Goal: Task Accomplishment & Management: Complete application form

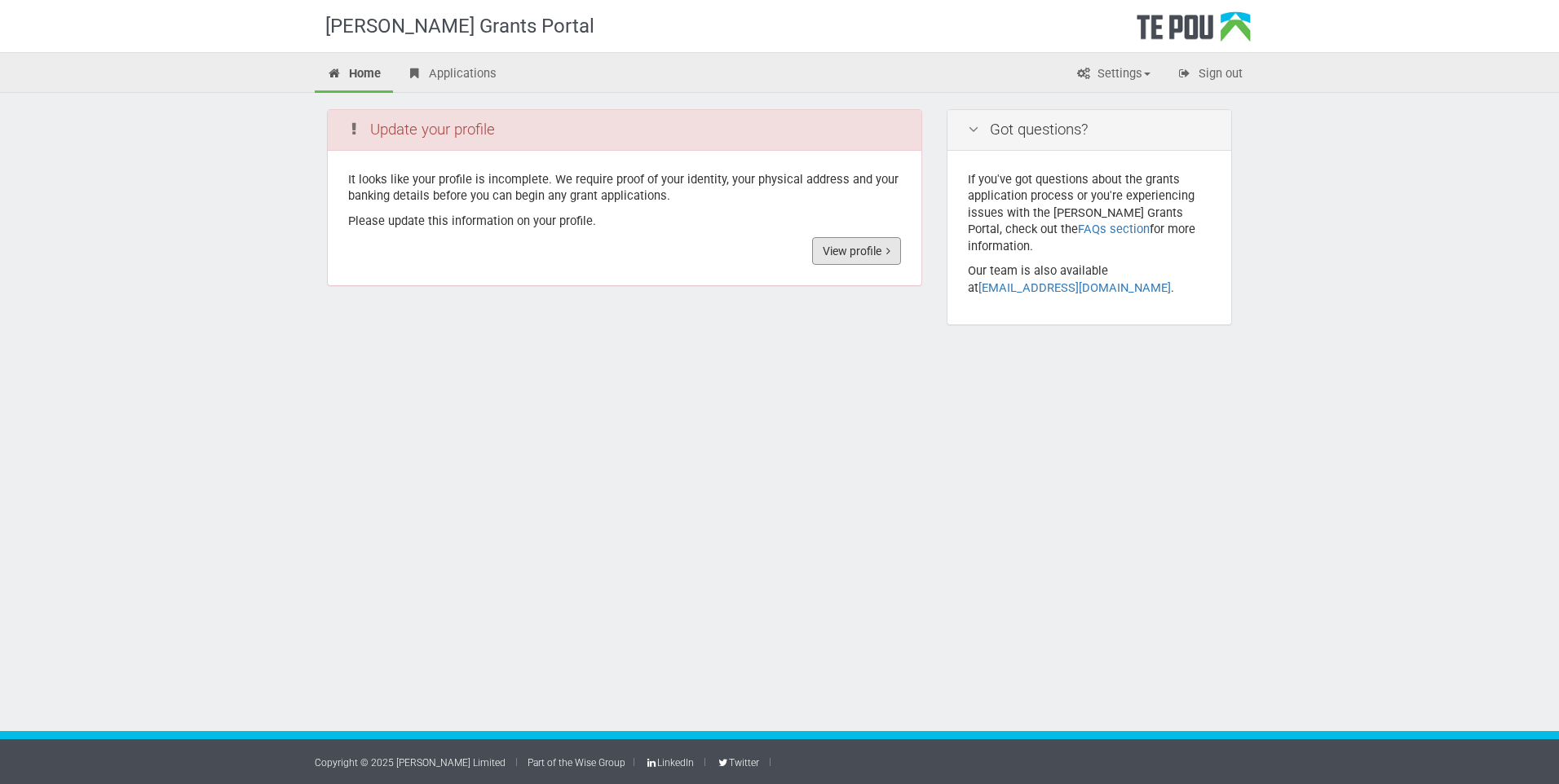
drag, startPoint x: 861, startPoint y: 257, endPoint x: 863, endPoint y: 272, distance: 15.1
click at [861, 257] on link "View profile" at bounding box center [856, 251] width 89 height 27
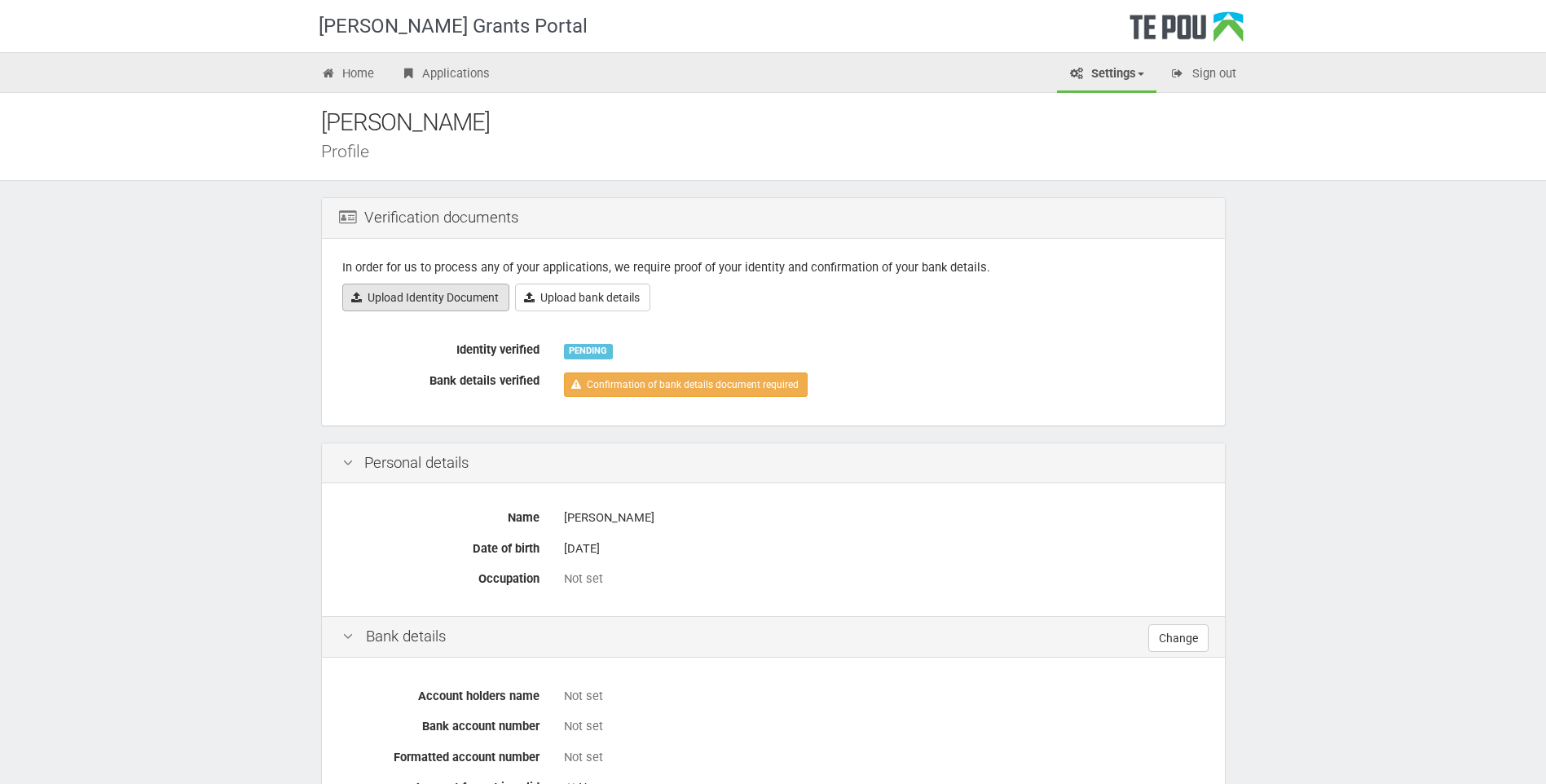
click at [410, 296] on link "Upload Identity Document" at bounding box center [425, 296] width 167 height 27
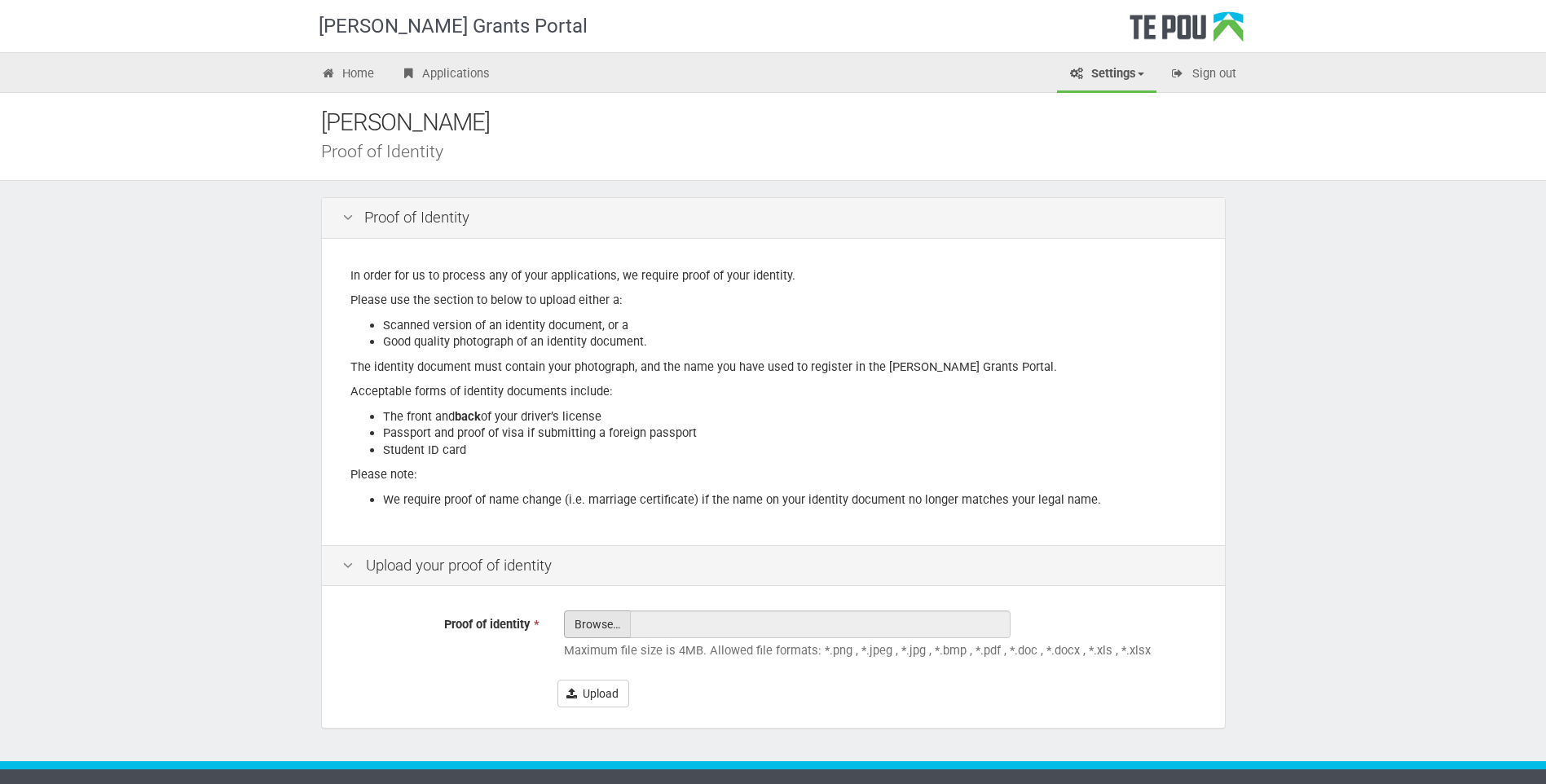
click at [594, 627] on input "Proof of identity *" at bounding box center [597, 669] width 65 height 116
type input "C:\fakepath\Passport 22.09.25.jpg"
type input "Passport 22.09.25.jpg"
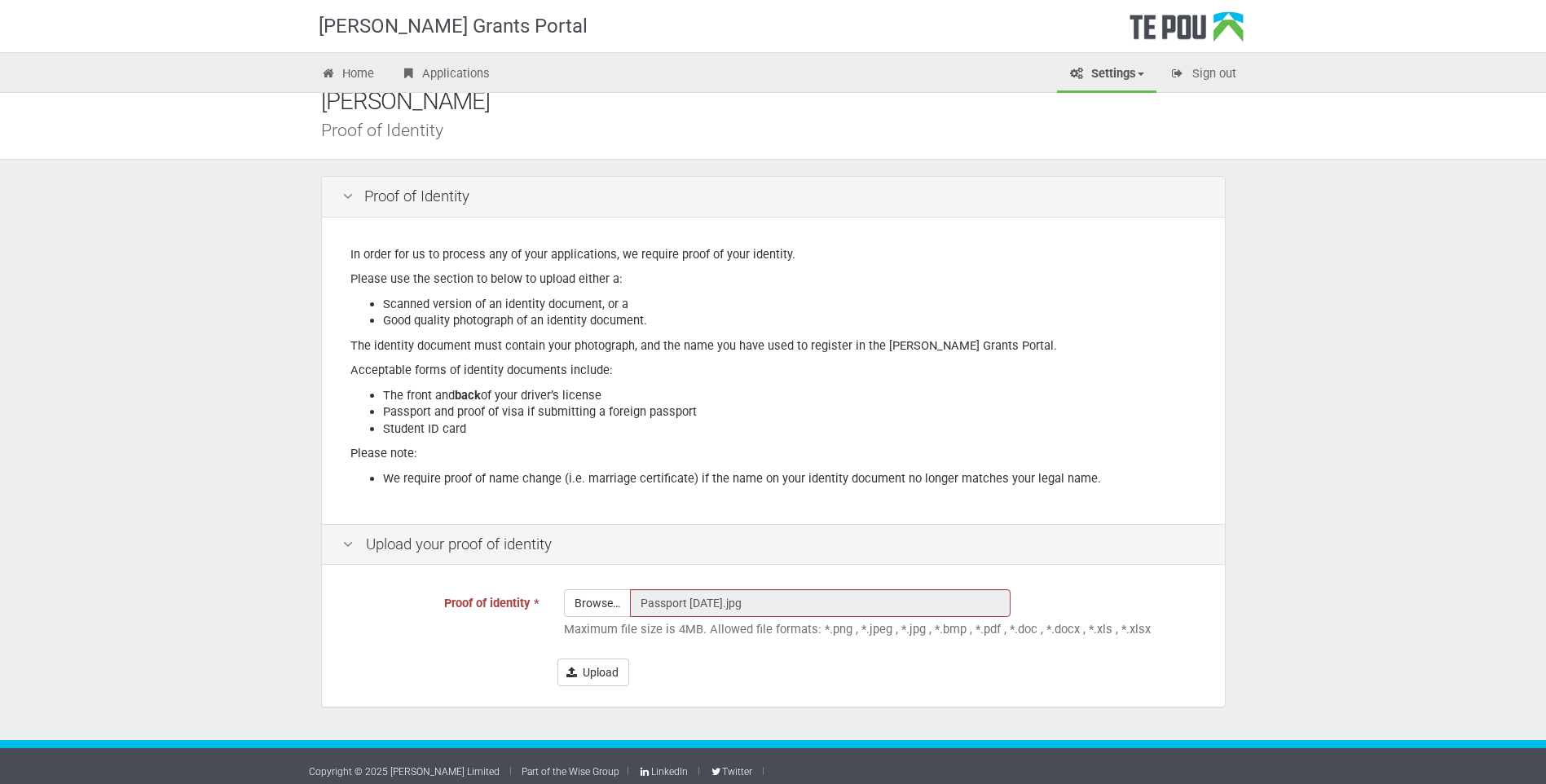
scroll to position [30, 0]
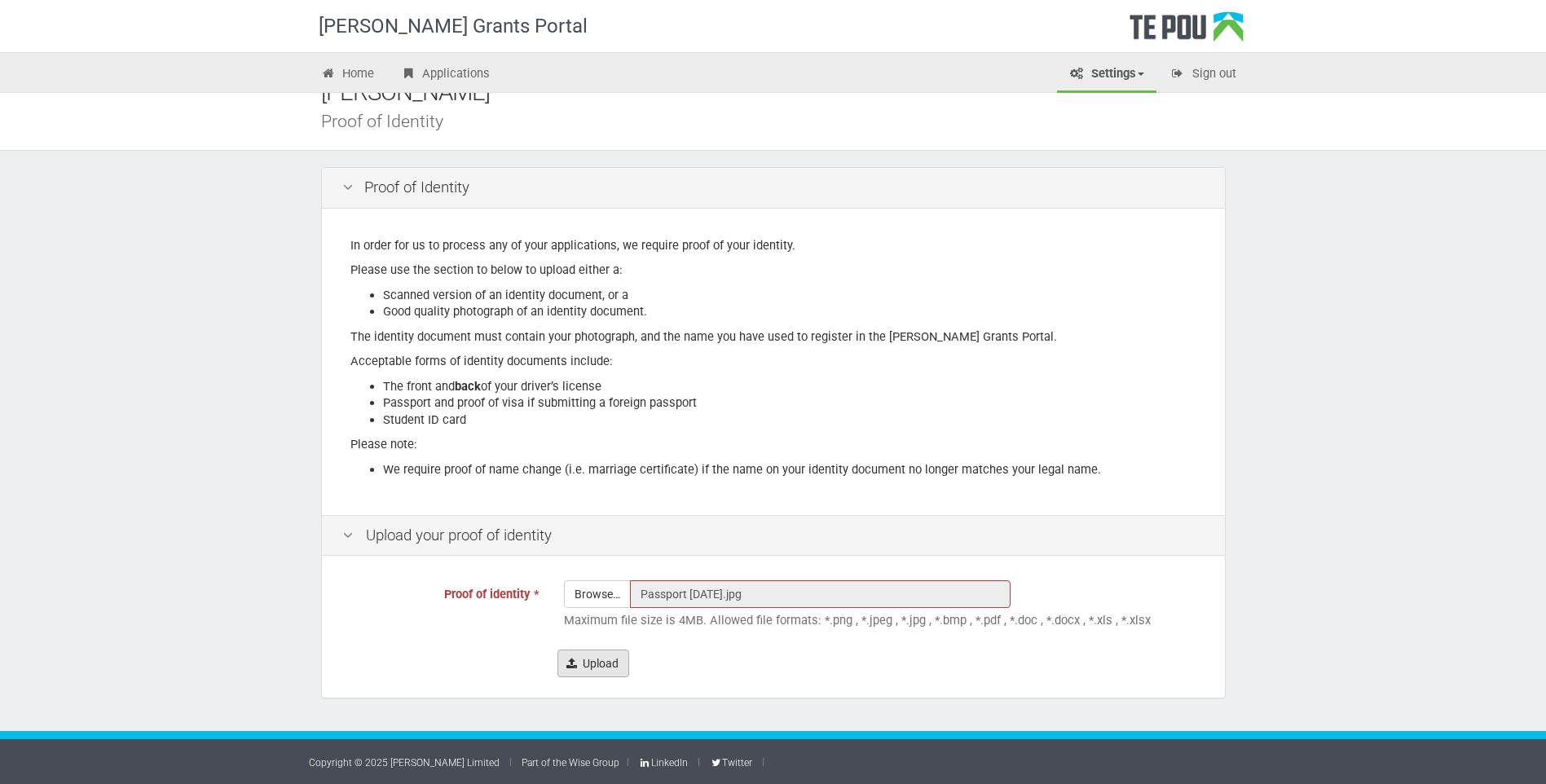
click at [601, 660] on button "Upload" at bounding box center [593, 663] width 71 height 27
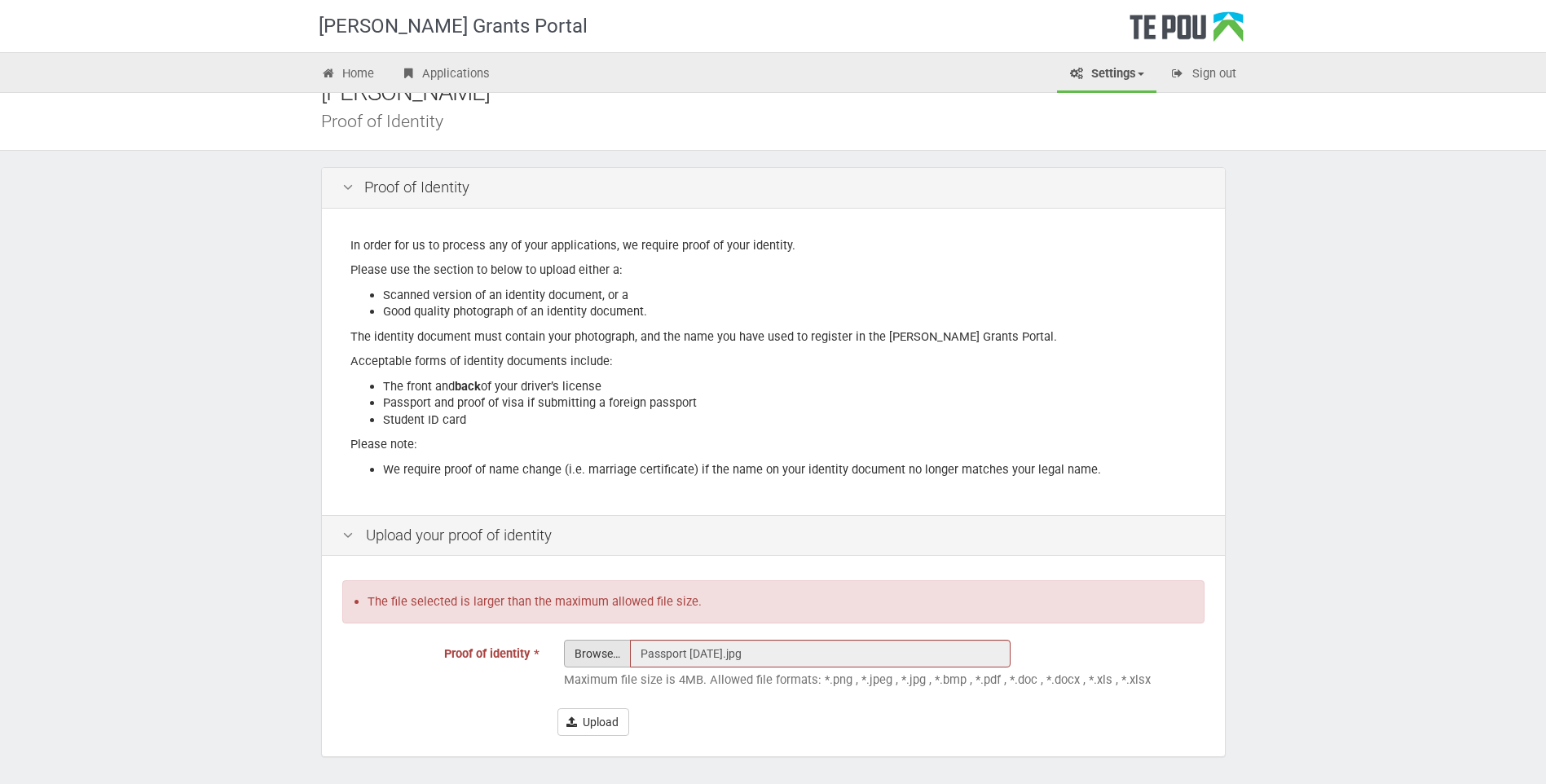
click at [596, 657] on input "Proof of identity *" at bounding box center [597, 698] width 65 height 116
type input "C:\fakepath\IMG_0202.jpg"
type input "IMG_0202.jpg"
click at [596, 723] on button "Upload" at bounding box center [593, 722] width 71 height 27
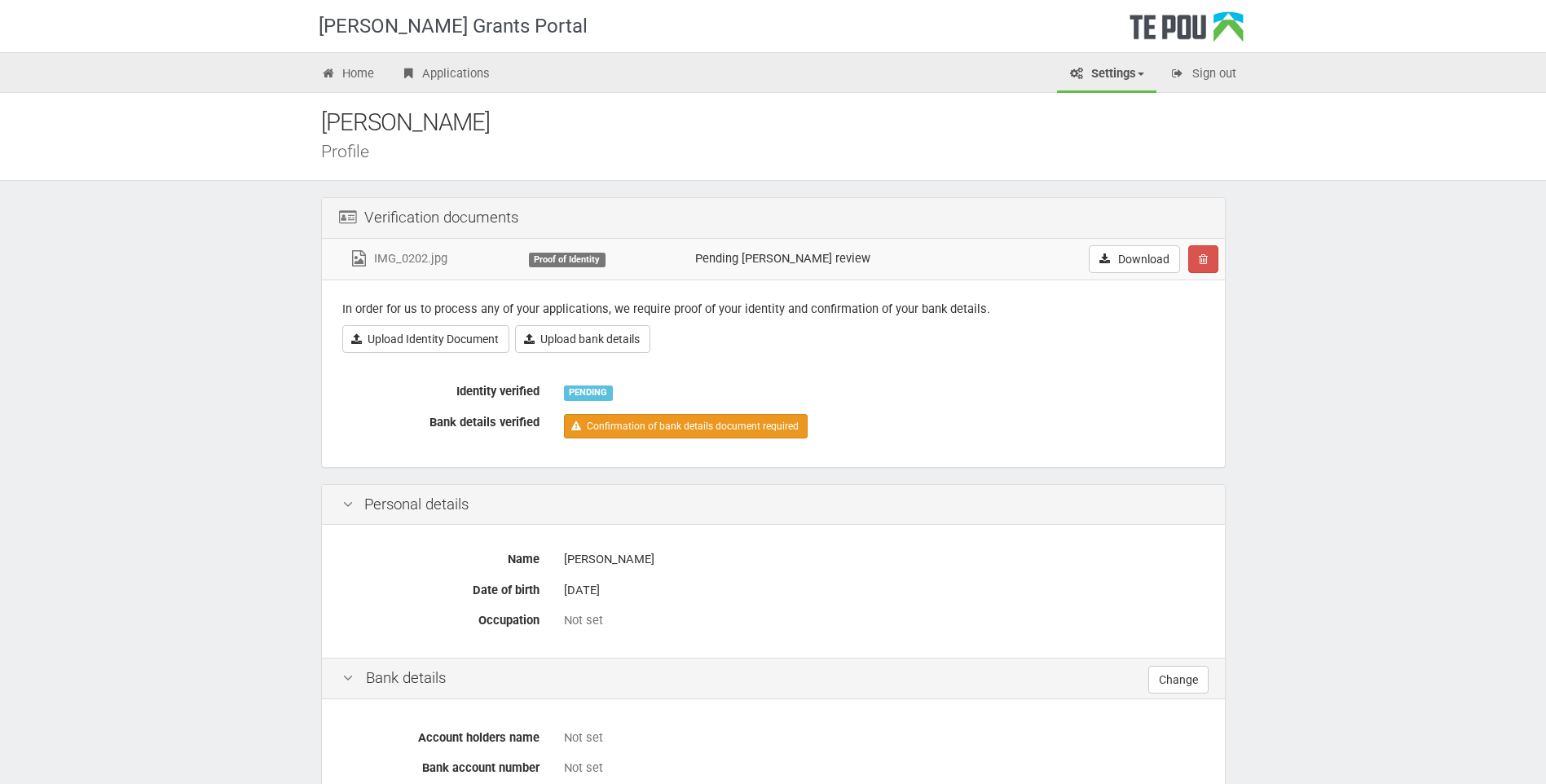
click at [601, 431] on link "Confirmation of bank details document required" at bounding box center [685, 425] width 243 height 24
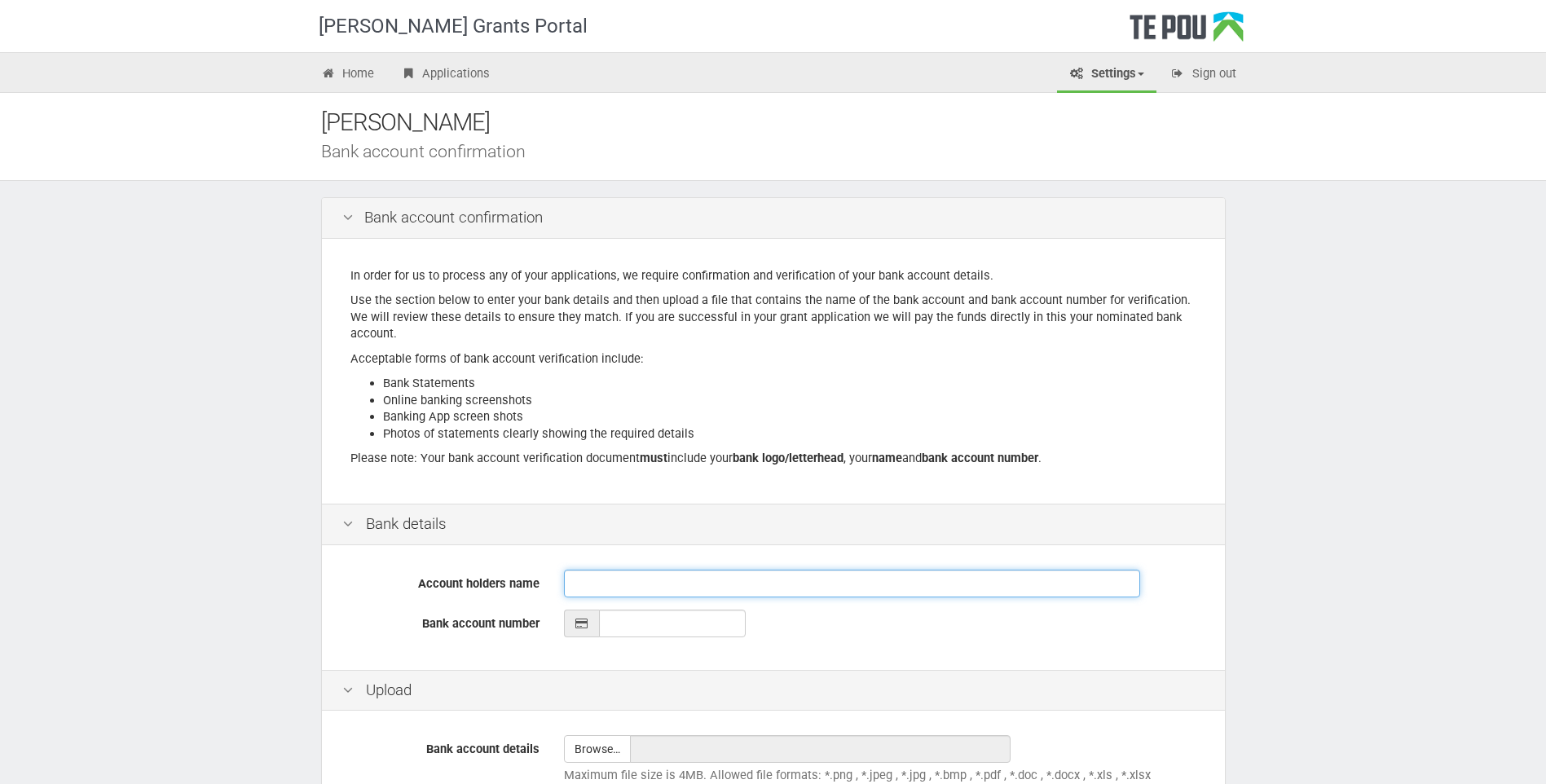
click at [589, 586] on input "Account holders name" at bounding box center [852, 583] width 577 height 27
type input "[PERSON_NAME]"
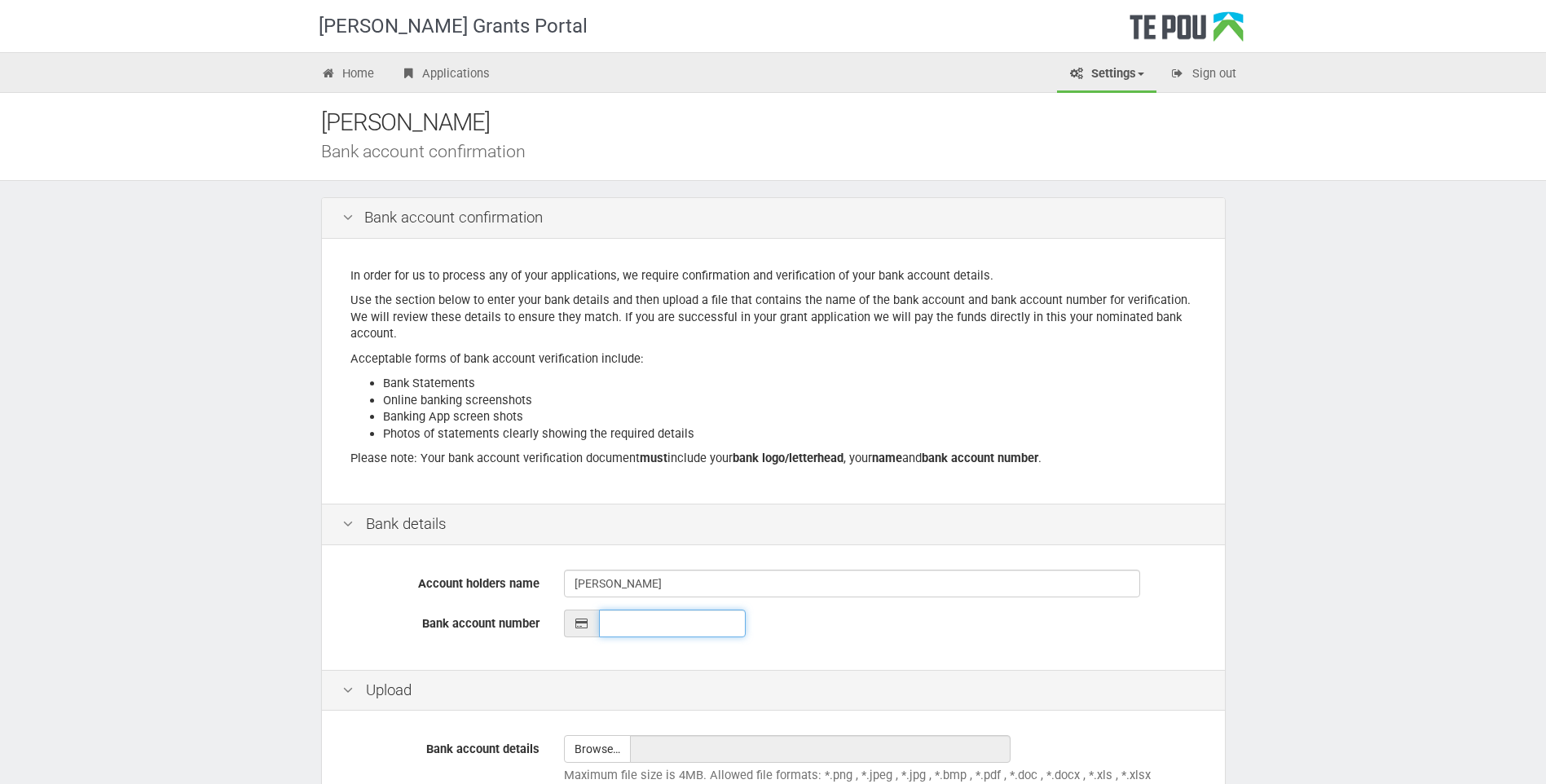
type input "__-____-_______-___"
click at [627, 624] on input "__-____-_______-___" at bounding box center [672, 623] width 147 height 27
type input "__-____-_______-___"
click at [611, 627] on input "__-____-_______-___" at bounding box center [672, 623] width 147 height 27
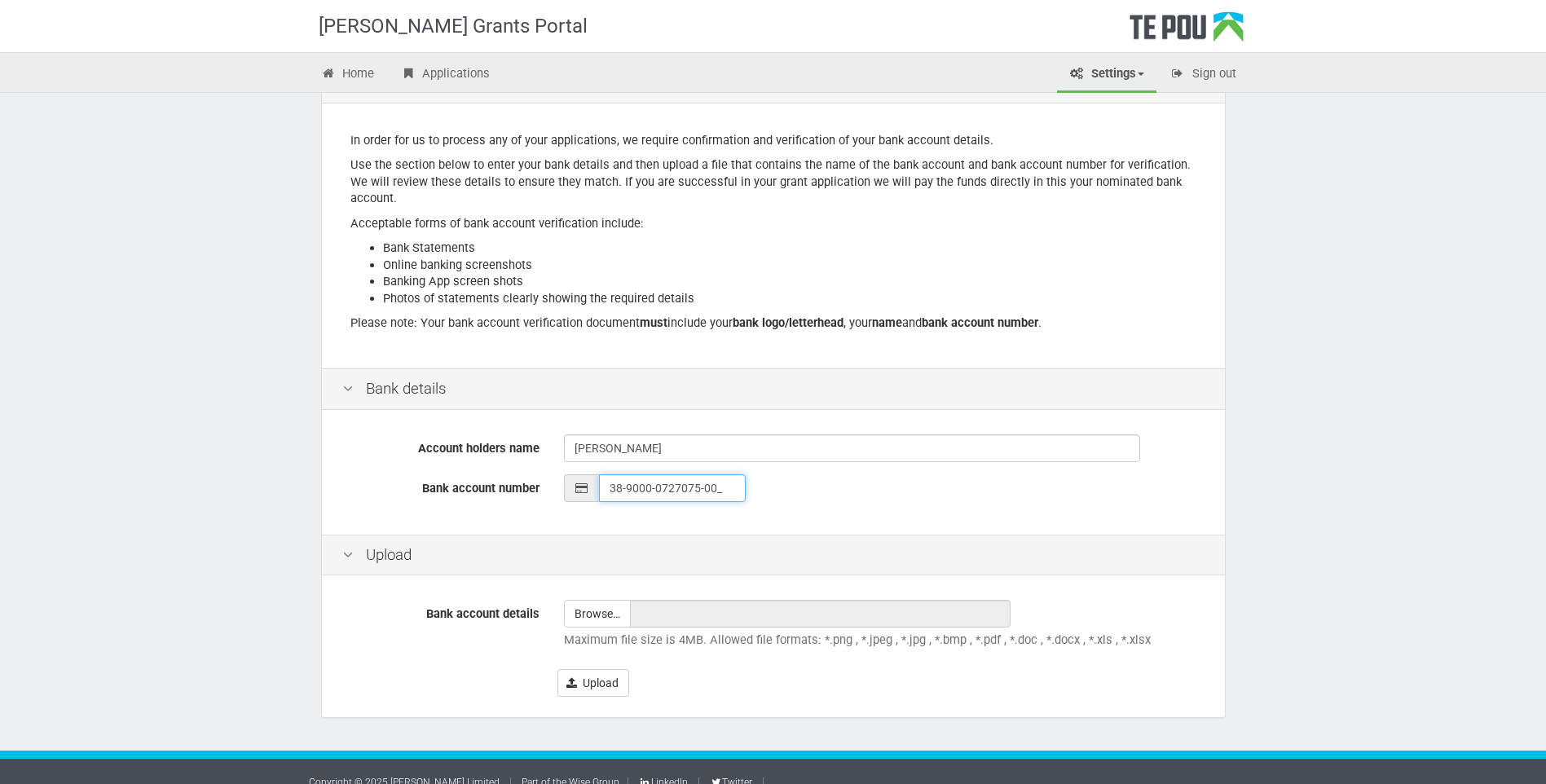
scroll to position [154, 0]
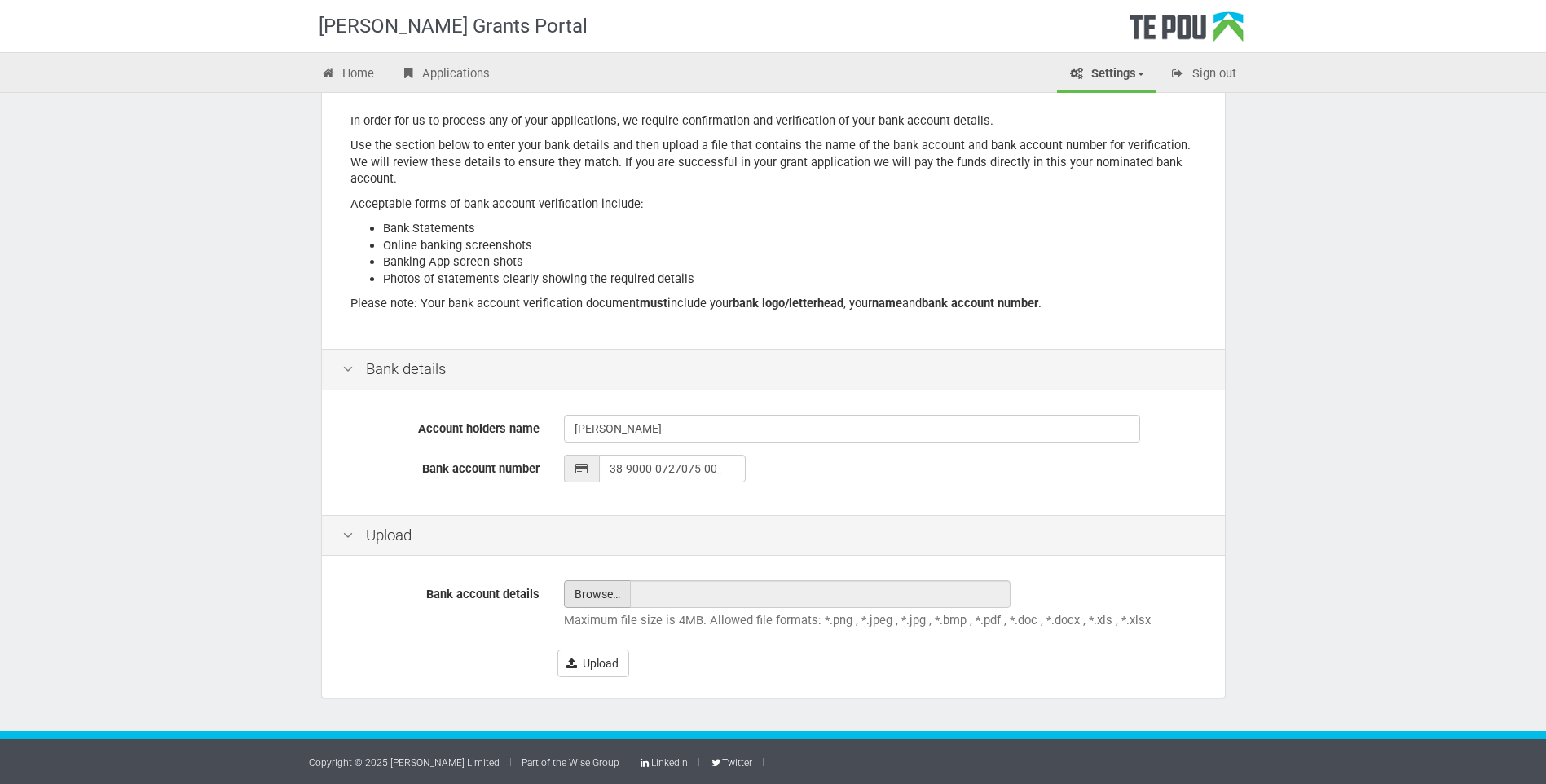
type input "38-9000-0727075-00"
click at [602, 599] on input "file" at bounding box center [597, 594] width 65 height 26
type input "C:\fakepath\Kiwibank Statement 22.09.25.pdf"
type input "Kiwibank Statement [DATE].pdf"
click at [591, 660] on button "Upload" at bounding box center [593, 663] width 71 height 27
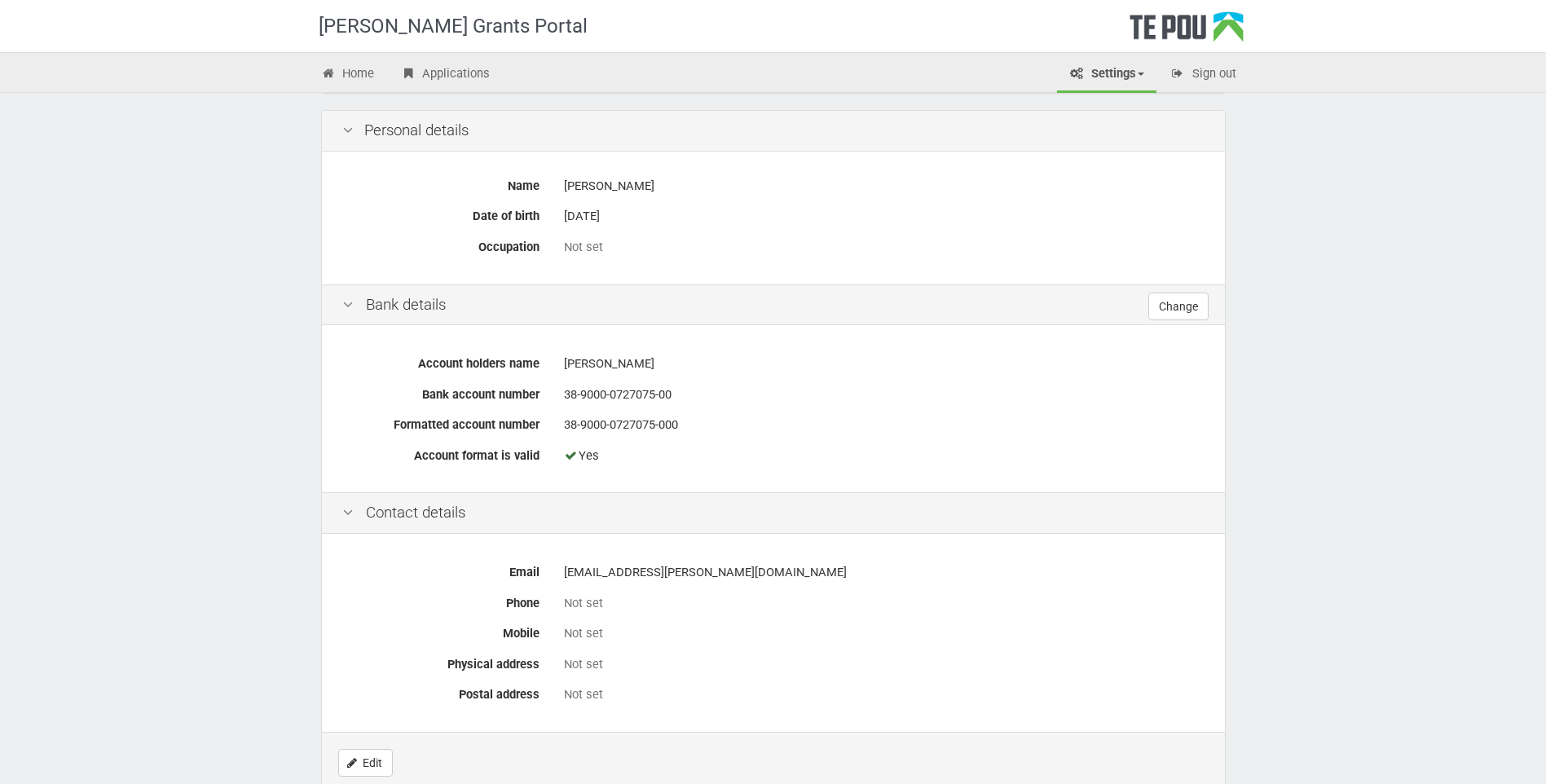
scroll to position [489, 0]
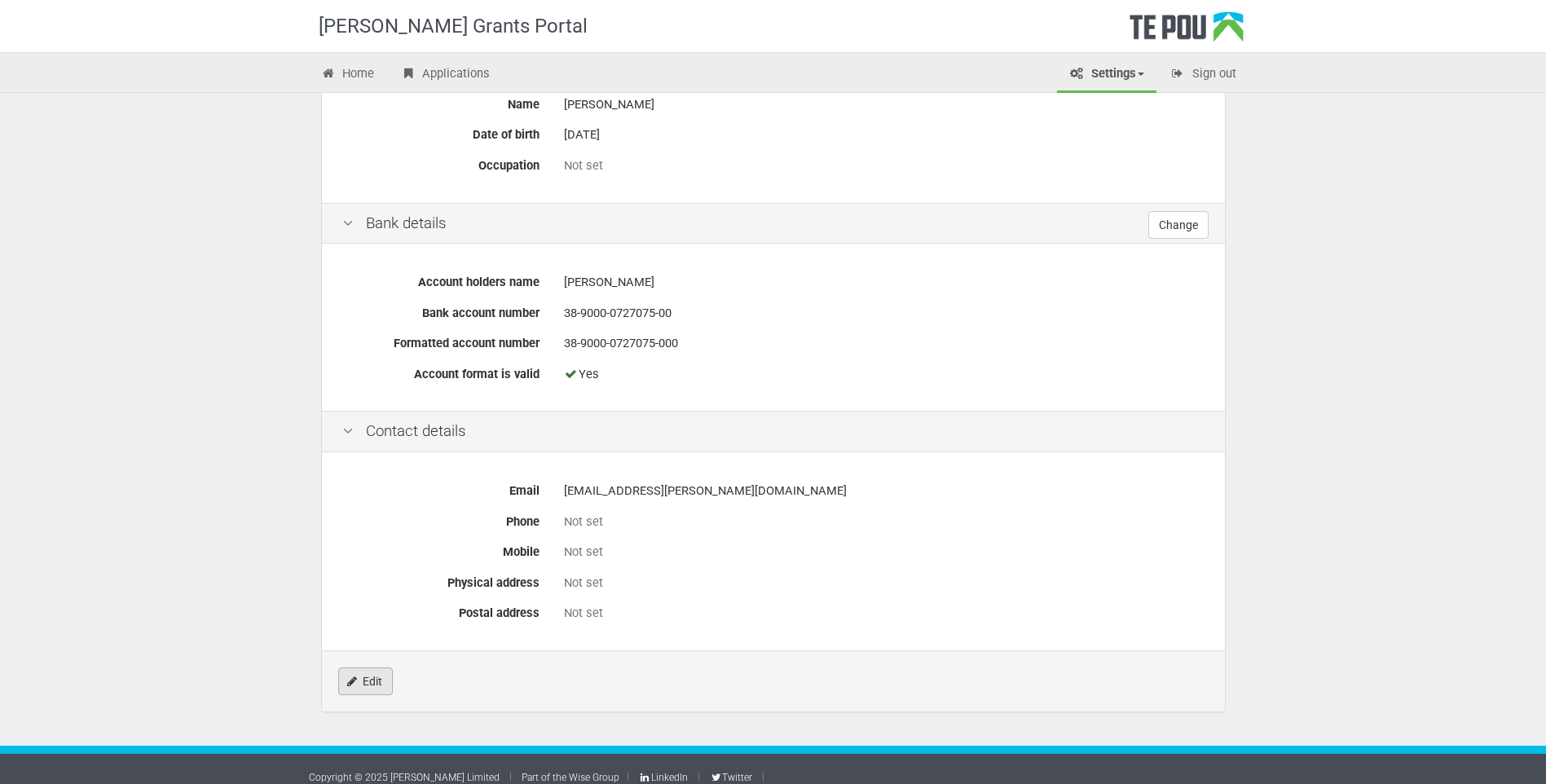
click at [360, 682] on link "Edit" at bounding box center [366, 681] width 55 height 27
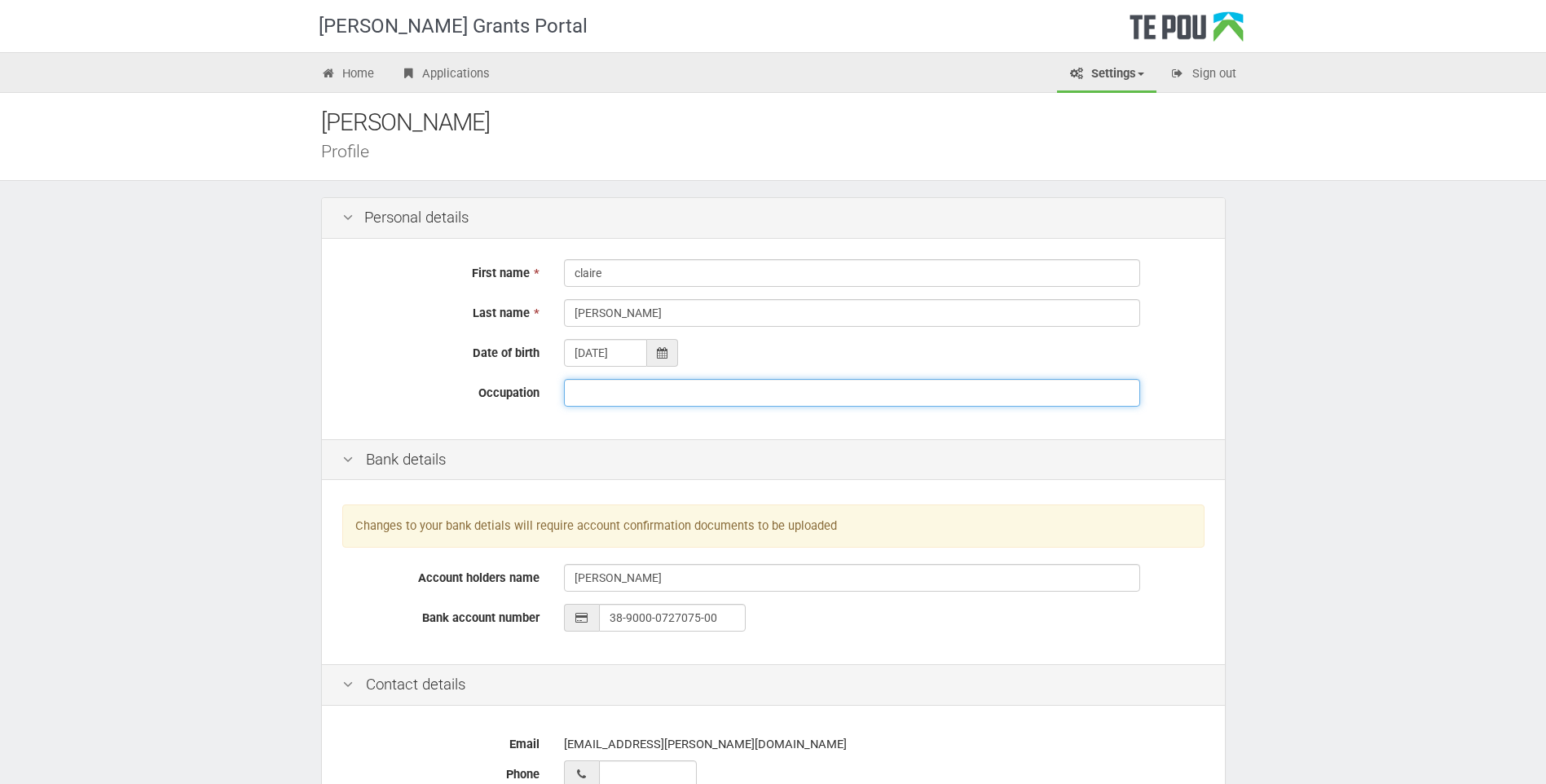
click at [597, 399] on input "Occupation" at bounding box center [852, 392] width 577 height 27
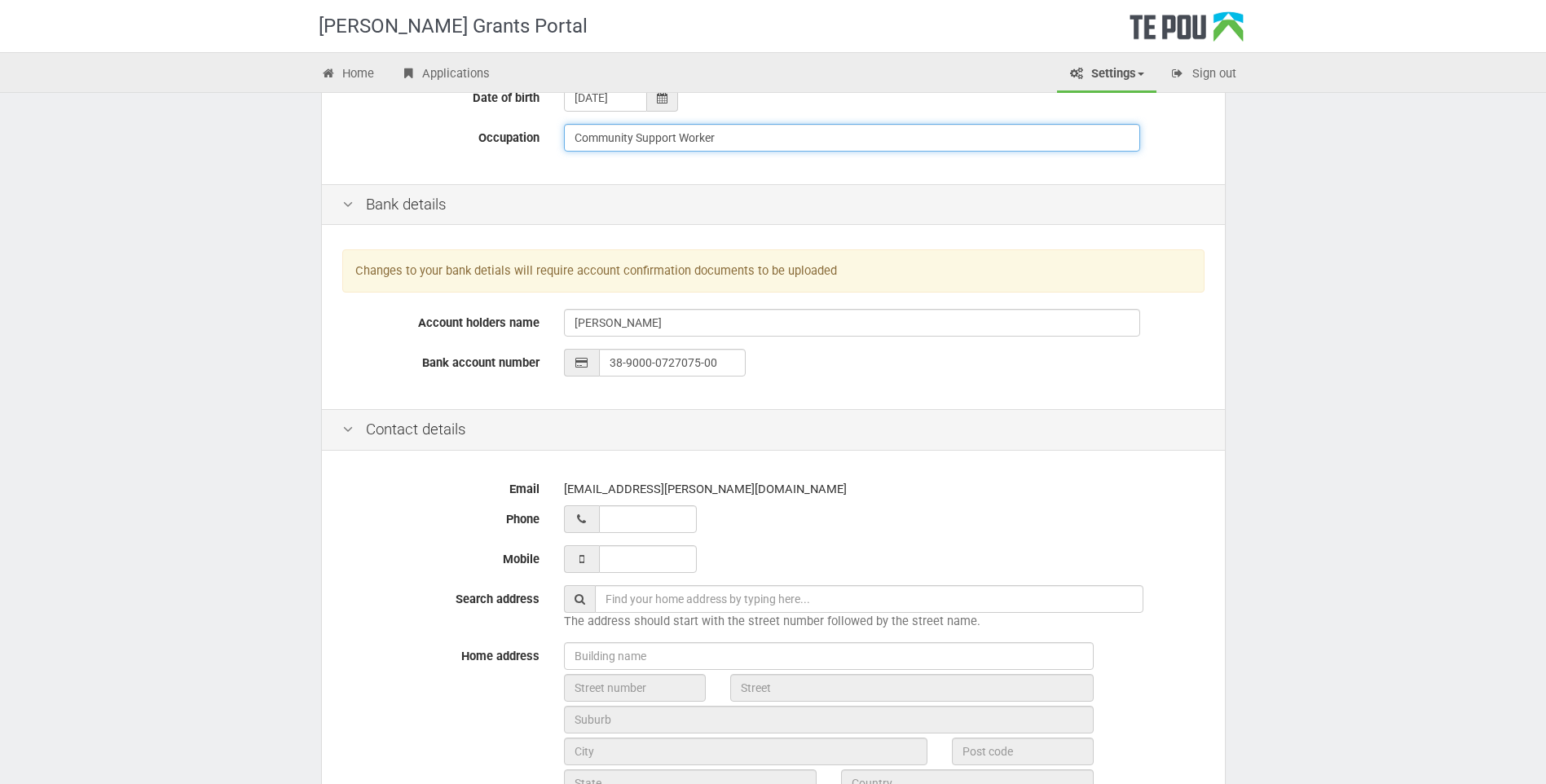
scroll to position [326, 0]
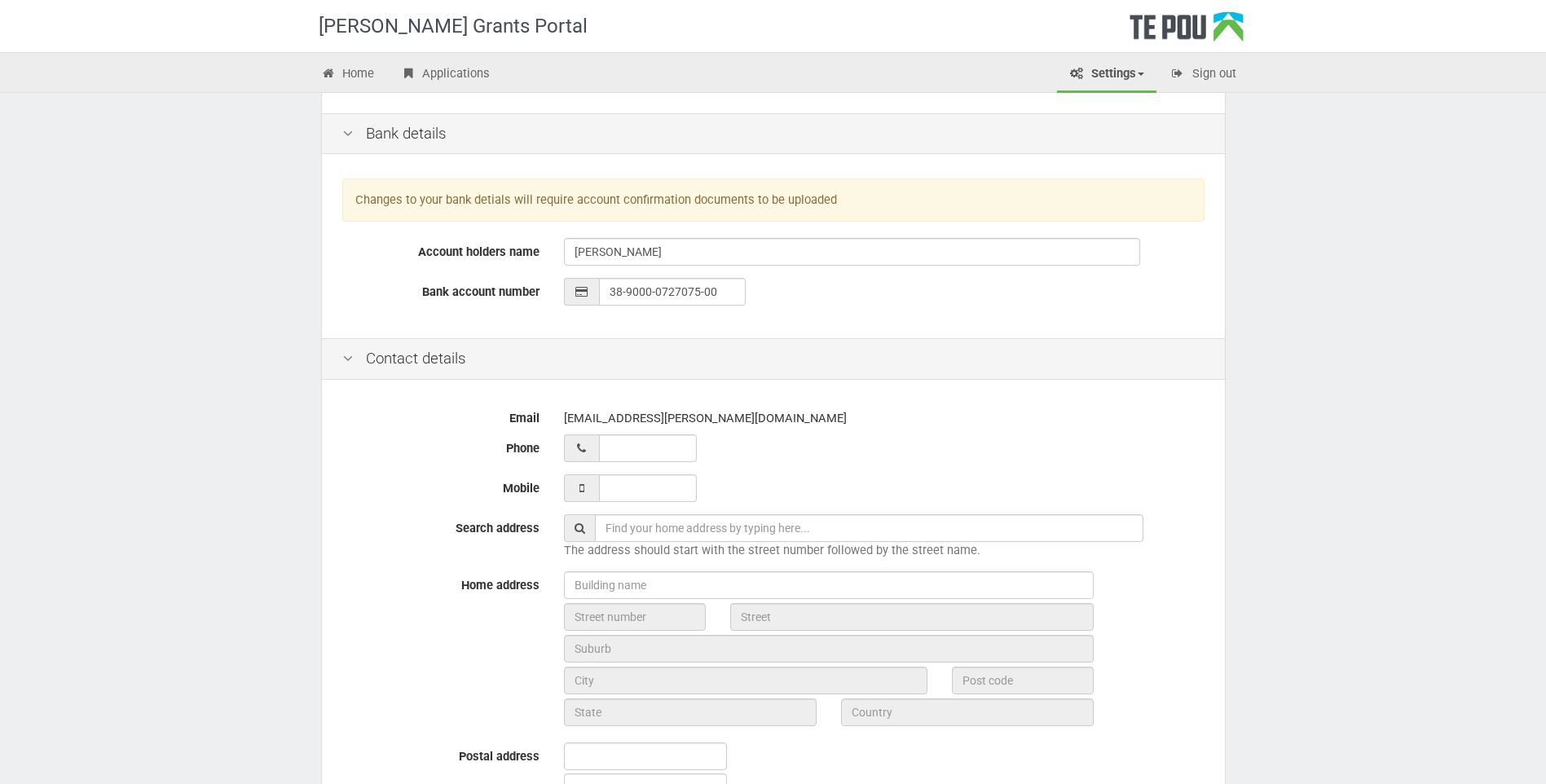
type input "Community Support Worker"
click at [638, 445] on input "__ ___ ______" at bounding box center [648, 448] width 98 height 27
type input "02 102 437356"
click at [622, 529] on input "text" at bounding box center [869, 527] width 548 height 27
click at [629, 527] on input "text" at bounding box center [869, 527] width 548 height 27
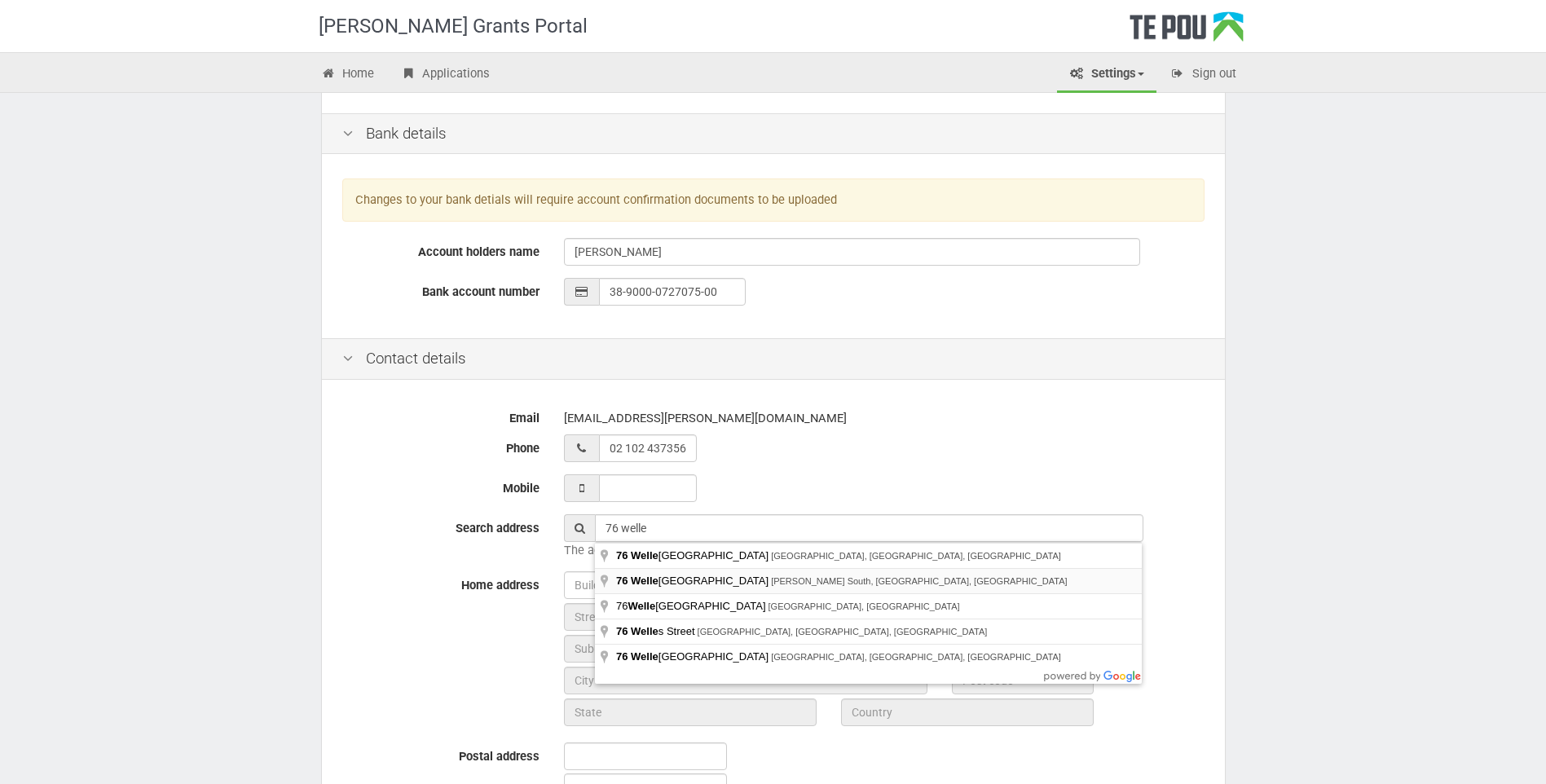
type input "76 Wellesley Road, Napier South, Napier, New Zealand"
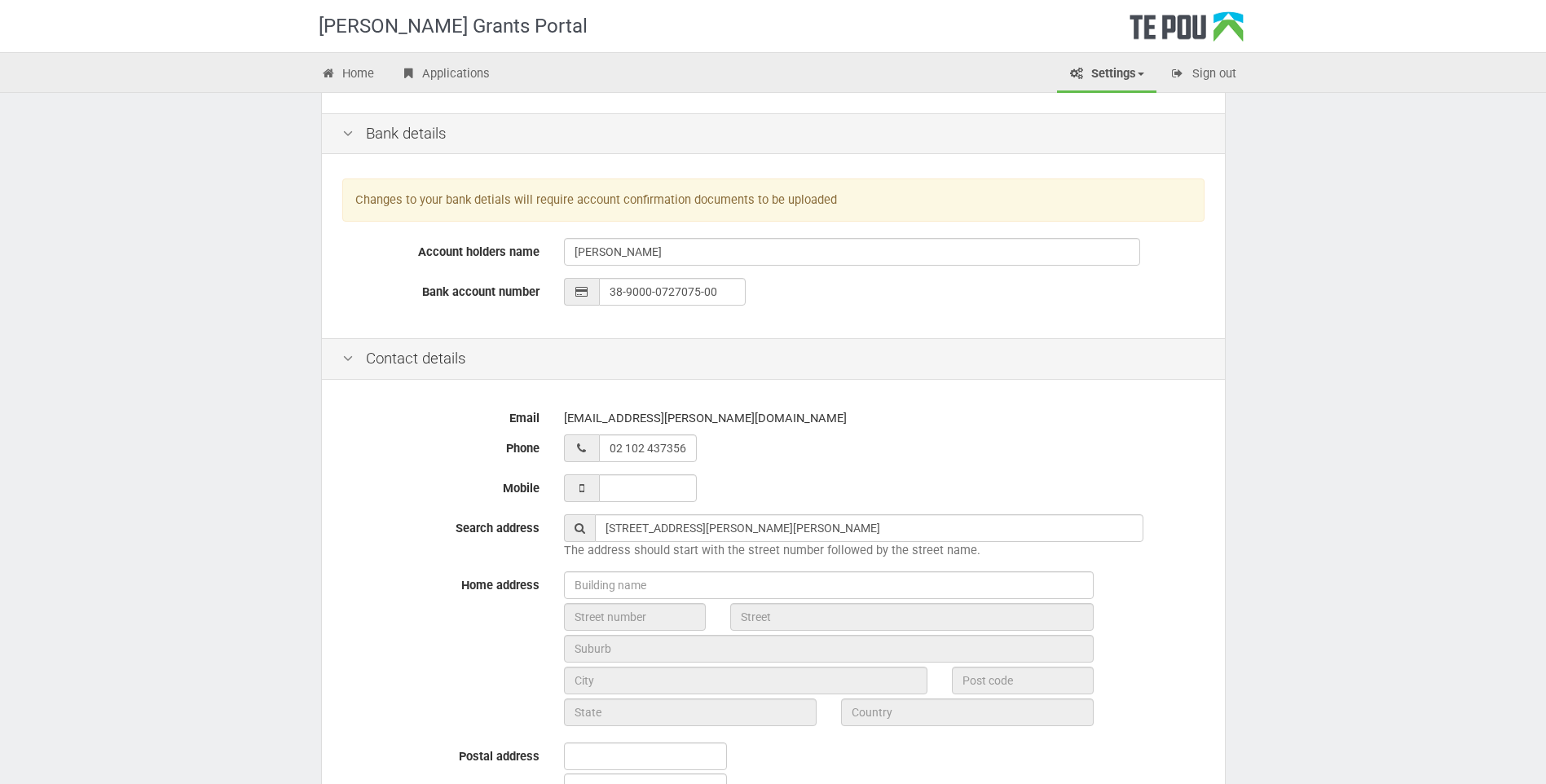
type input "76"
type input "[GEOGRAPHIC_DATA]"
type input "Napier"
type input "4110"
type input "Hawke's Bay Region"
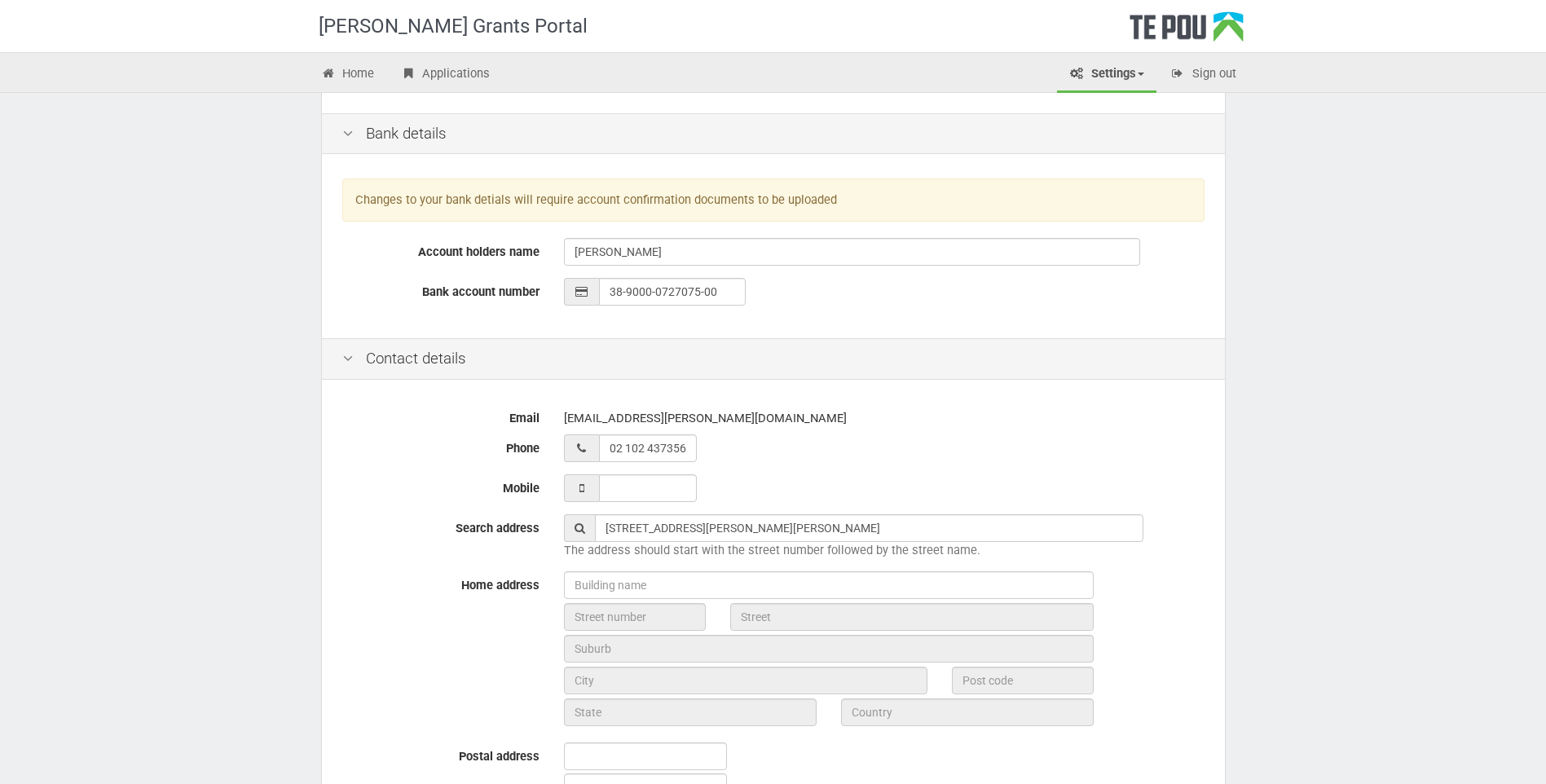
type input "New Zealand"
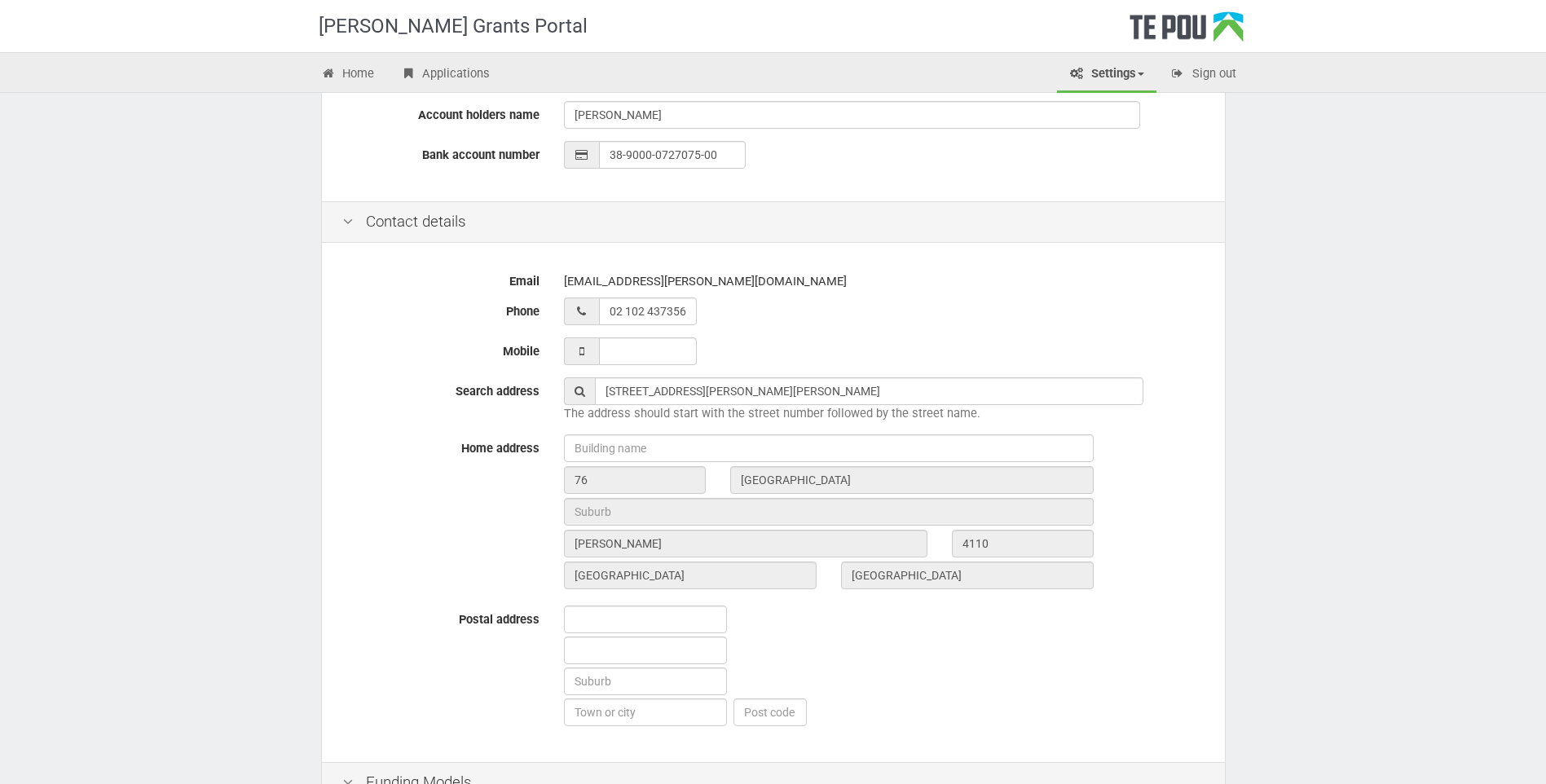
scroll to position [489, 0]
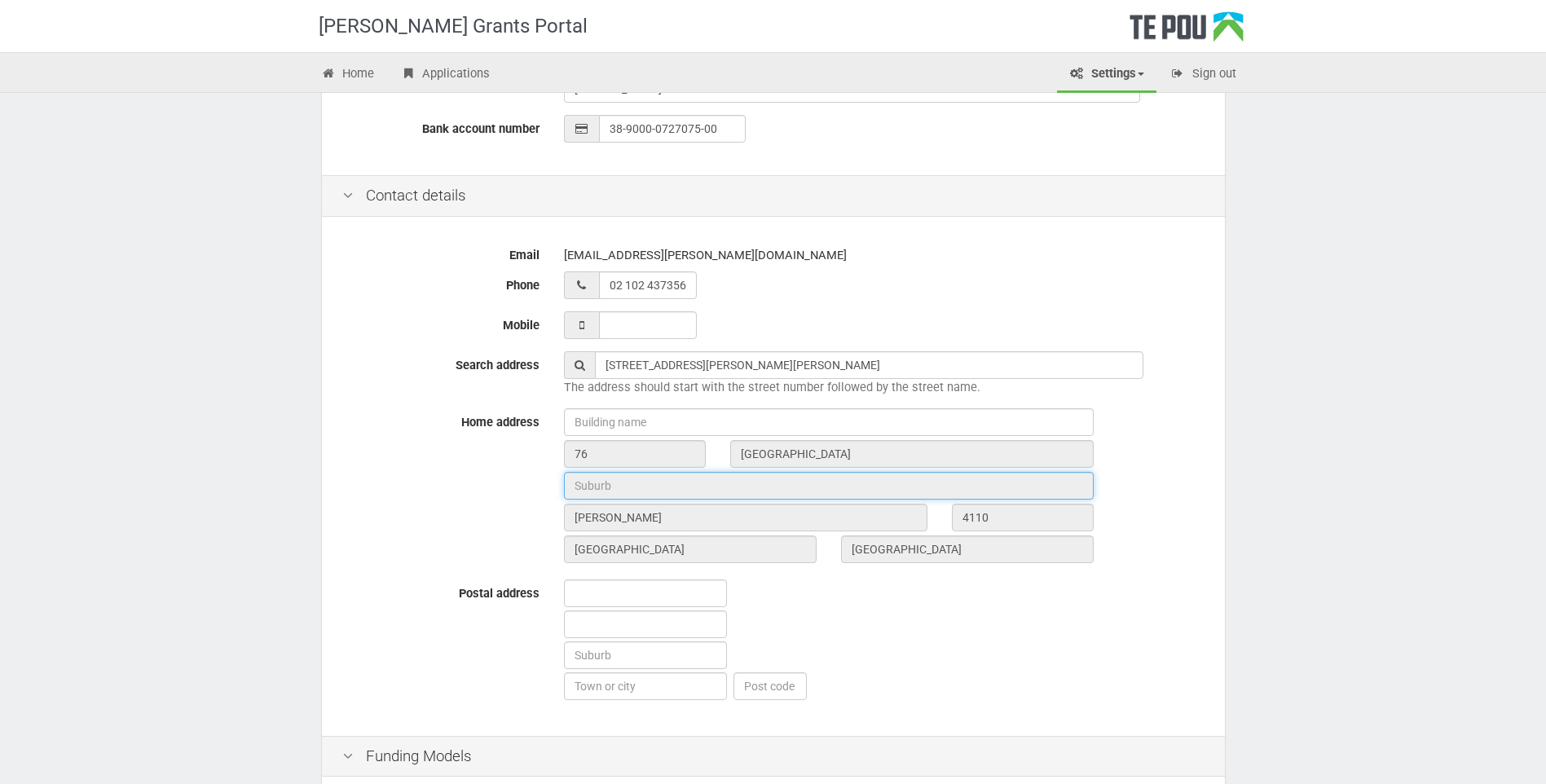
click at [584, 481] on input "text" at bounding box center [829, 485] width 530 height 27
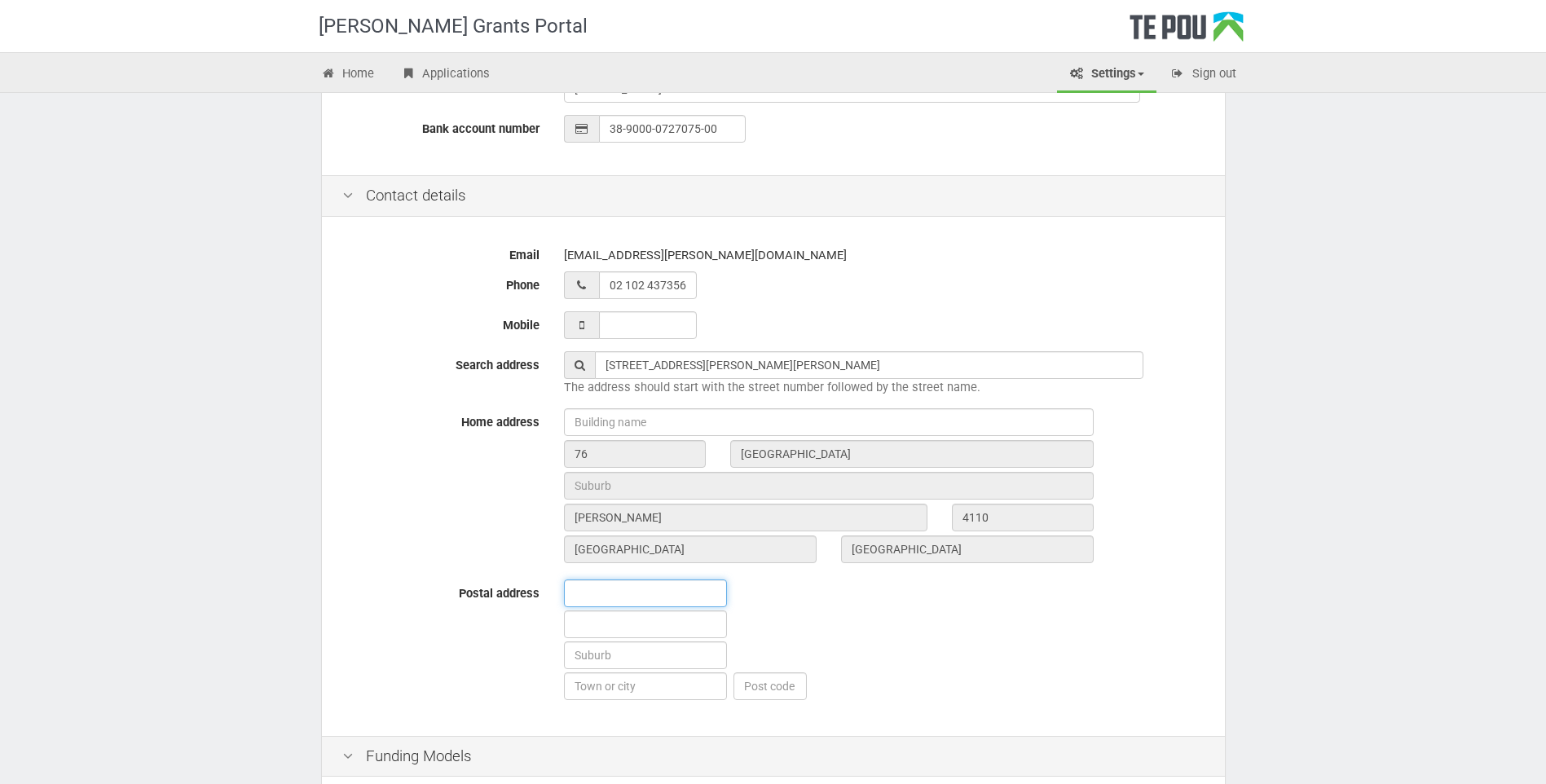
click at [603, 593] on input "text" at bounding box center [645, 593] width 163 height 27
type input "76"
click at [588, 620] on input "text" at bounding box center [645, 624] width 163 height 27
type input "[GEOGRAPHIC_DATA]"
click at [588, 649] on input "text" at bounding box center [645, 654] width 163 height 27
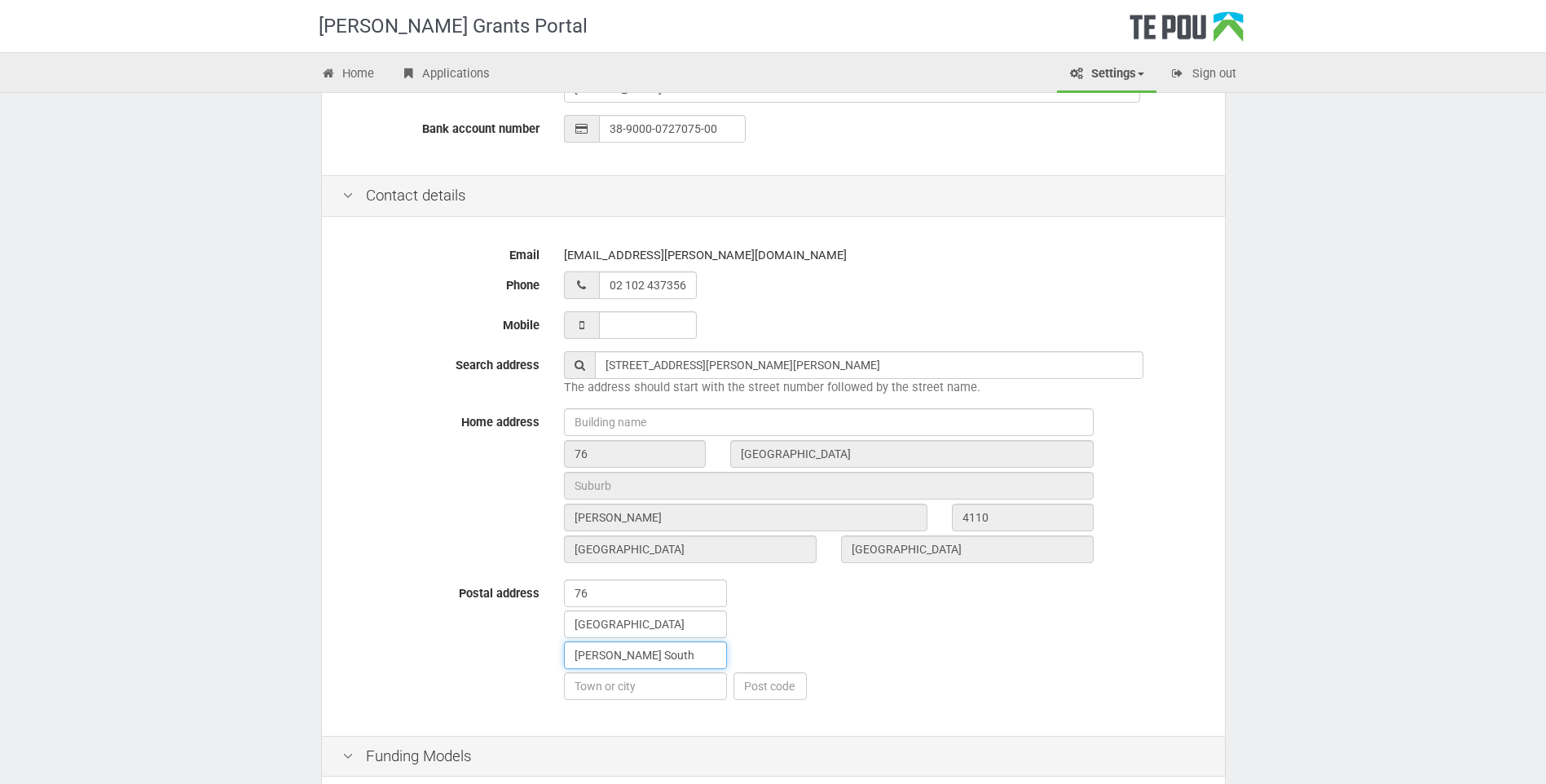
type input "[PERSON_NAME] South"
click at [581, 693] on input "text" at bounding box center [645, 685] width 163 height 27
type input "Napier"
click at [789, 686] on input "text" at bounding box center [770, 685] width 73 height 27
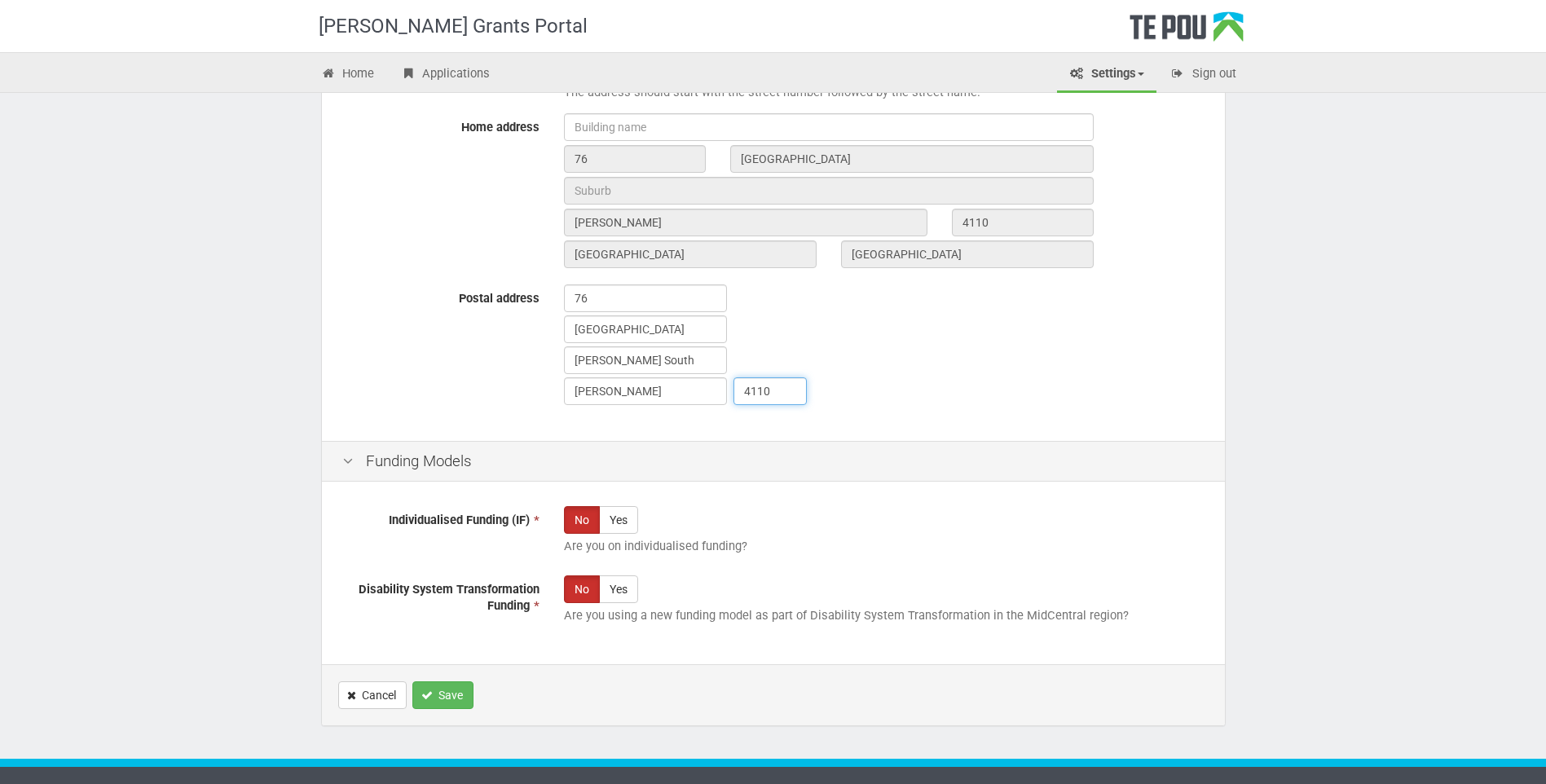
scroll to position [811, 0]
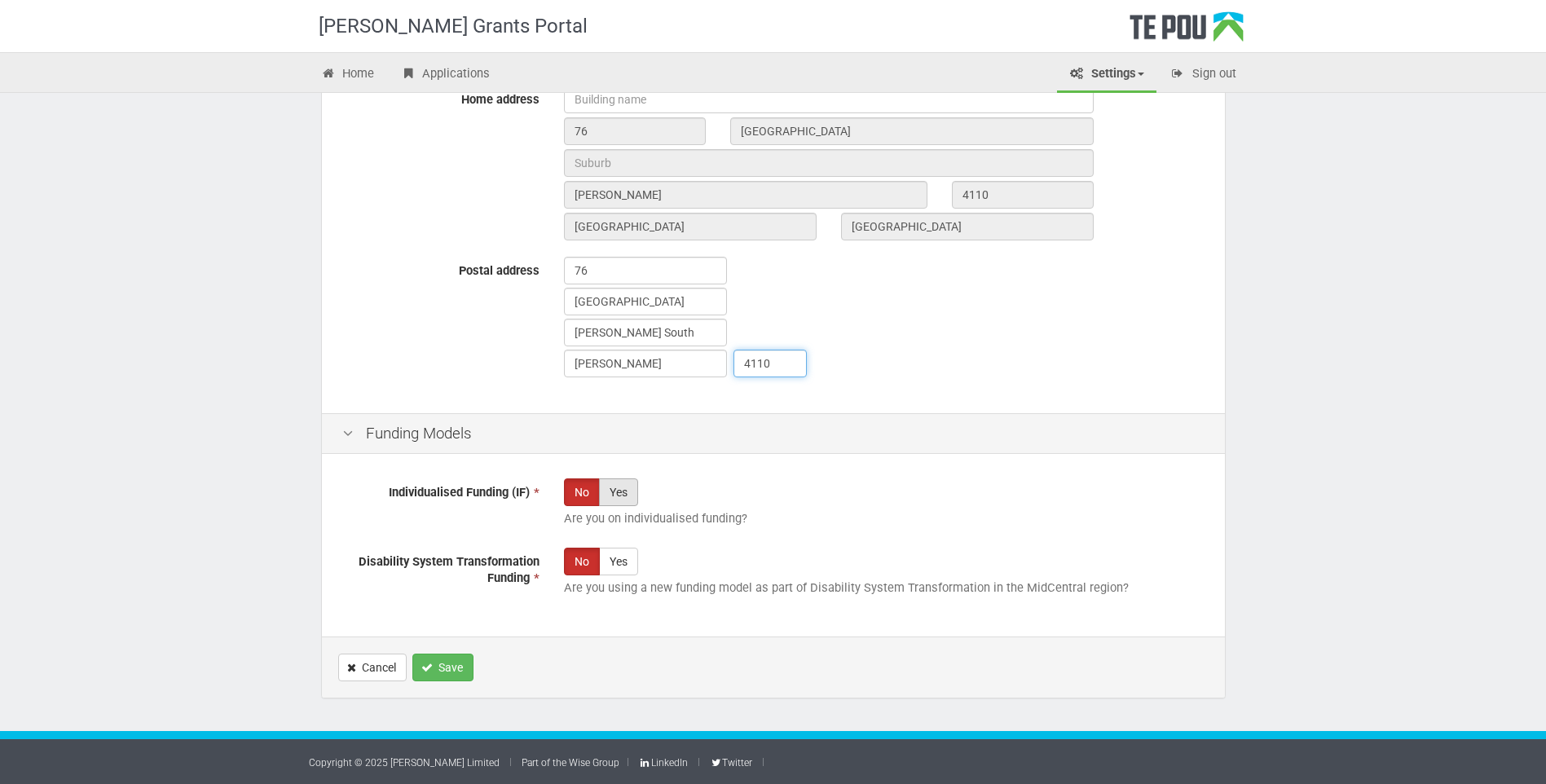
type input "4110"
click at [615, 492] on label "Yes" at bounding box center [618, 492] width 39 height 27
radio input "true"
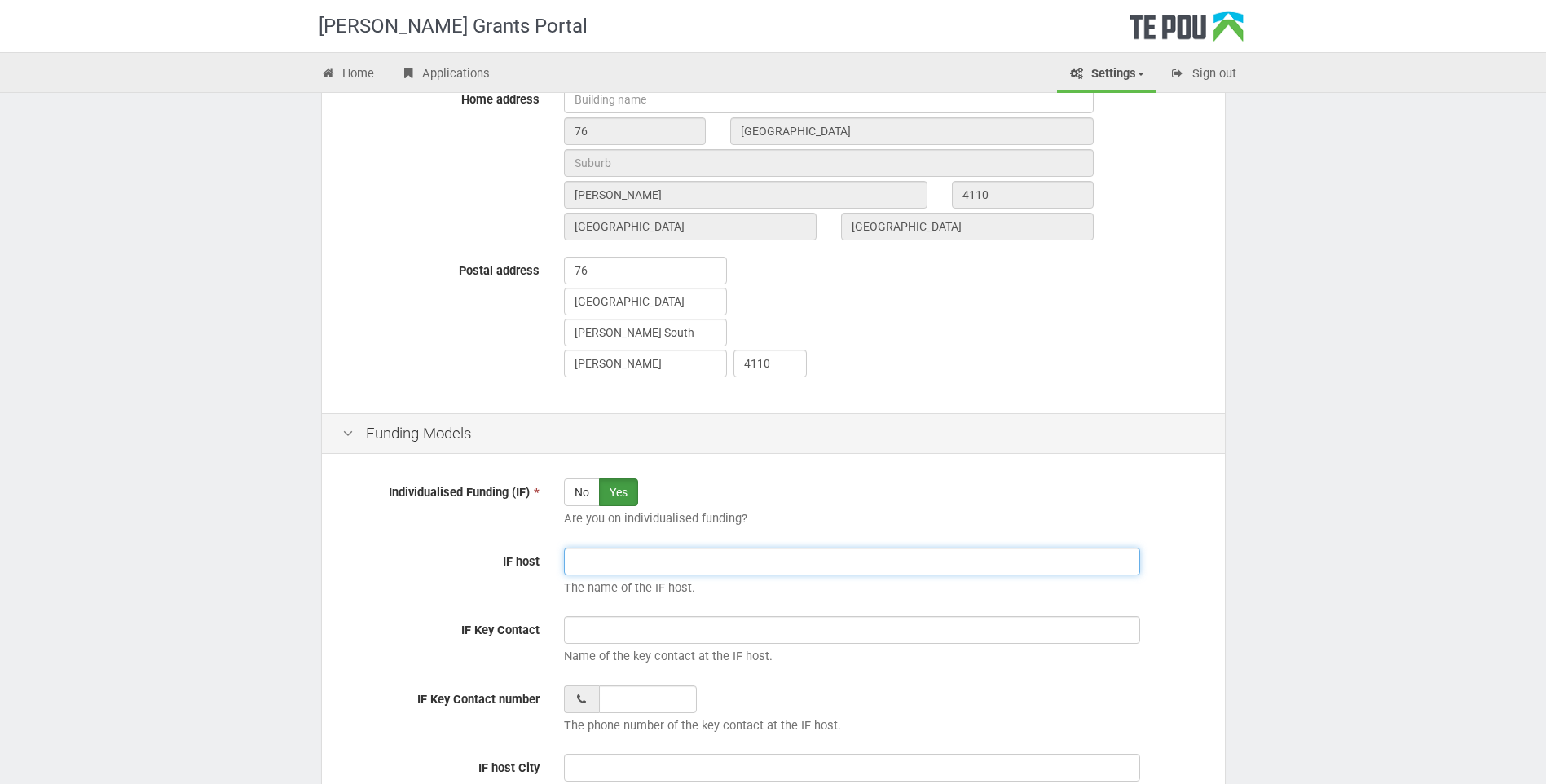
click at [588, 565] on input "IF host" at bounding box center [852, 561] width 577 height 27
type input "H"
type input "Te Whatu Ora Hawkes Bay"
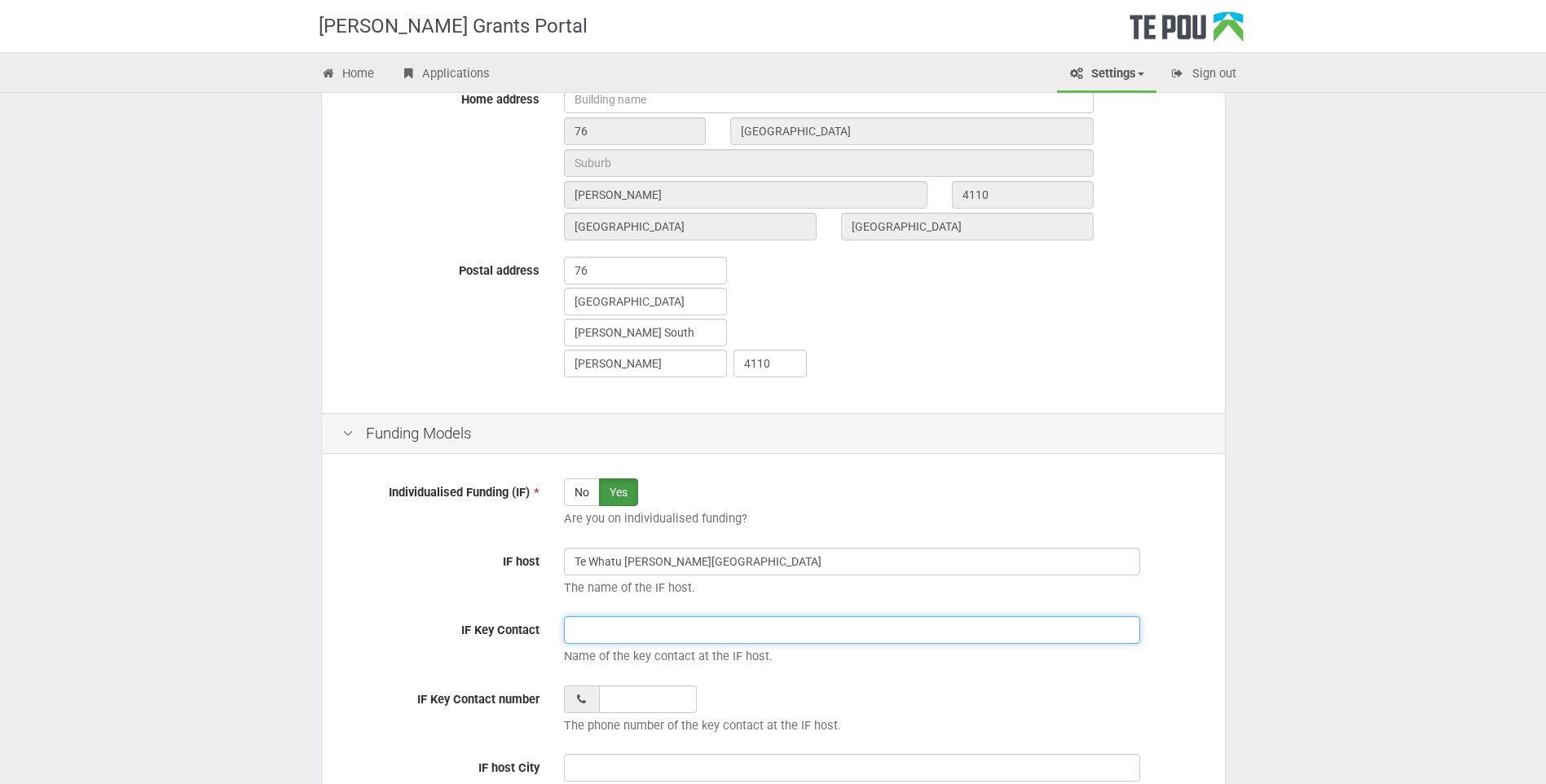
click at [615, 623] on input "IF Key Contact" at bounding box center [852, 630] width 577 height 27
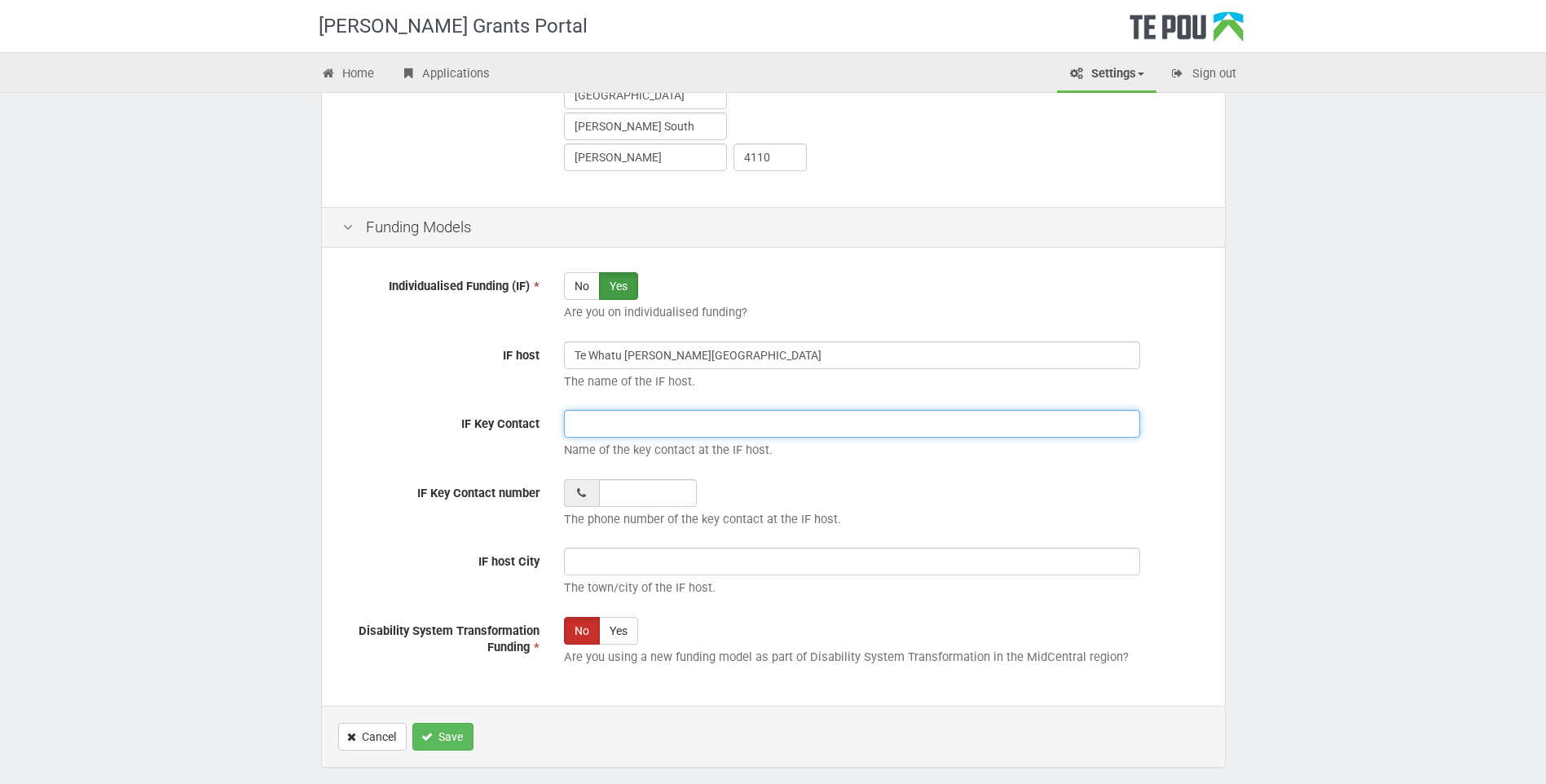
scroll to position [1056, 0]
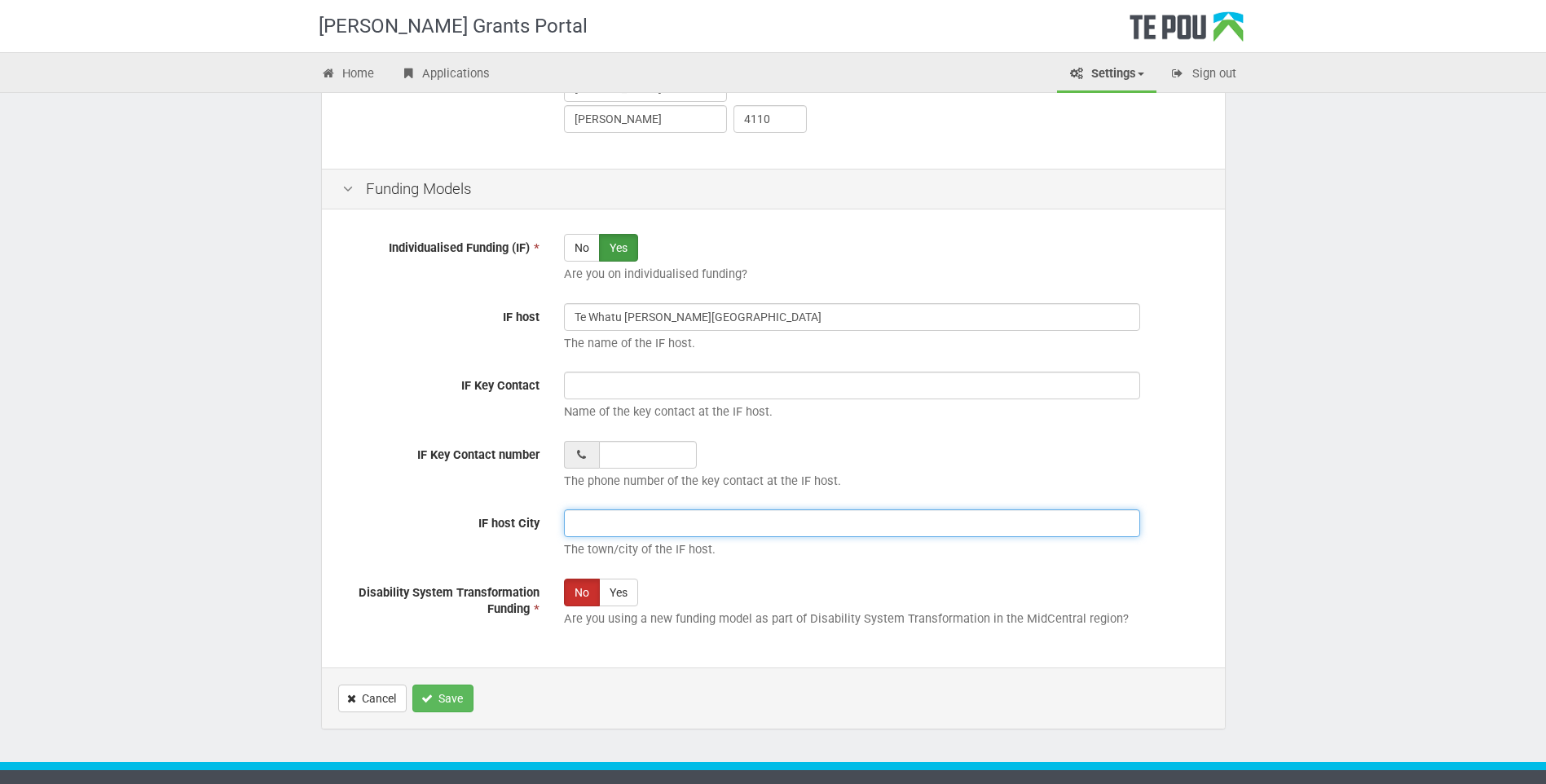
click at [616, 530] on input "IF host City" at bounding box center [852, 522] width 577 height 27
type input "Napier"
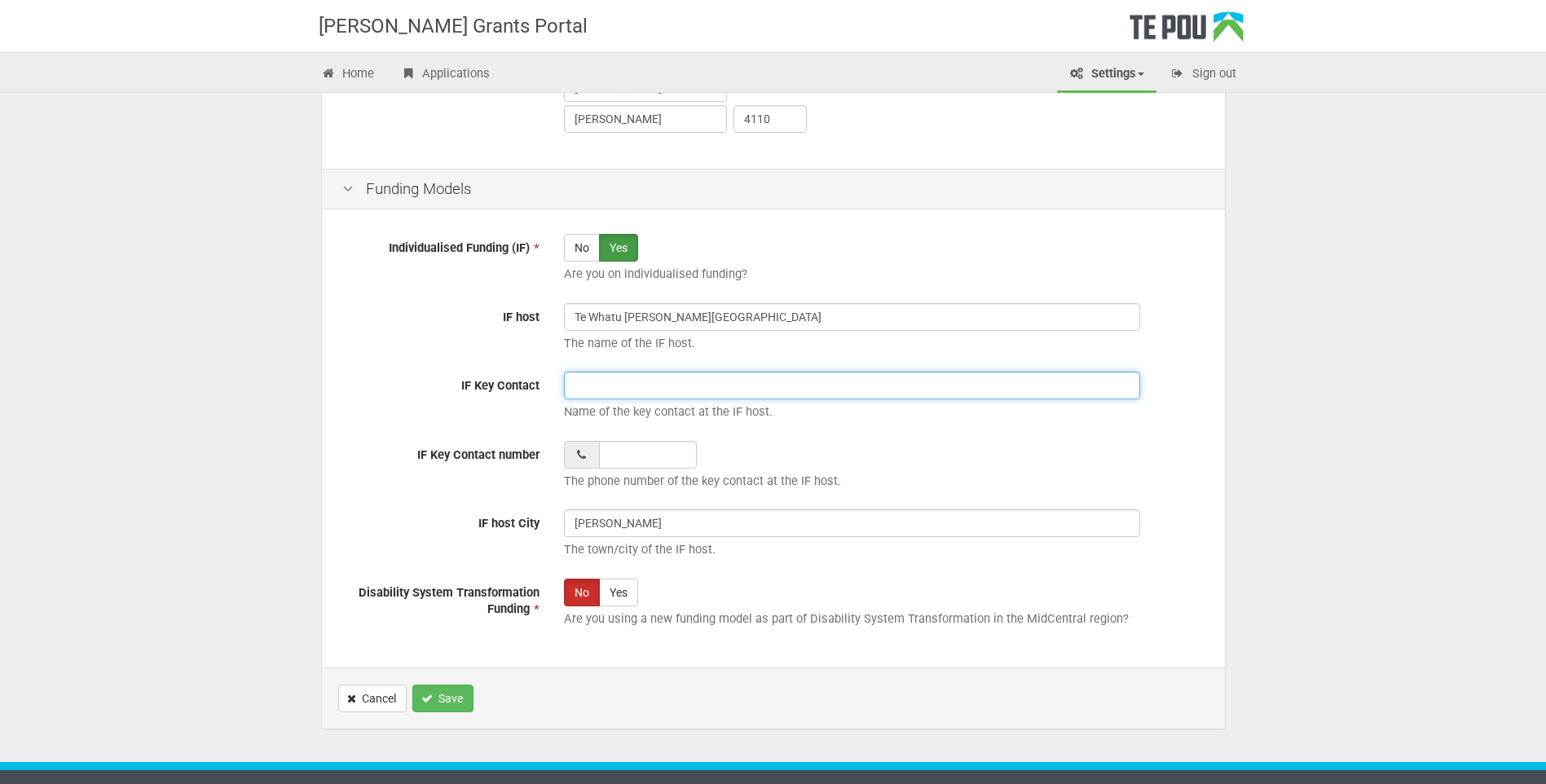
click at [578, 379] on input "IF Key Contact" at bounding box center [852, 385] width 577 height 27
drag, startPoint x: 617, startPoint y: 385, endPoint x: 649, endPoint y: 424, distance: 50.4
click at [617, 385] on input "Wilfrid M" at bounding box center [852, 385] width 577 height 27
type input "Wilfrid McKerras"
click at [609, 460] on input "__ ___ ______" at bounding box center [648, 454] width 98 height 27
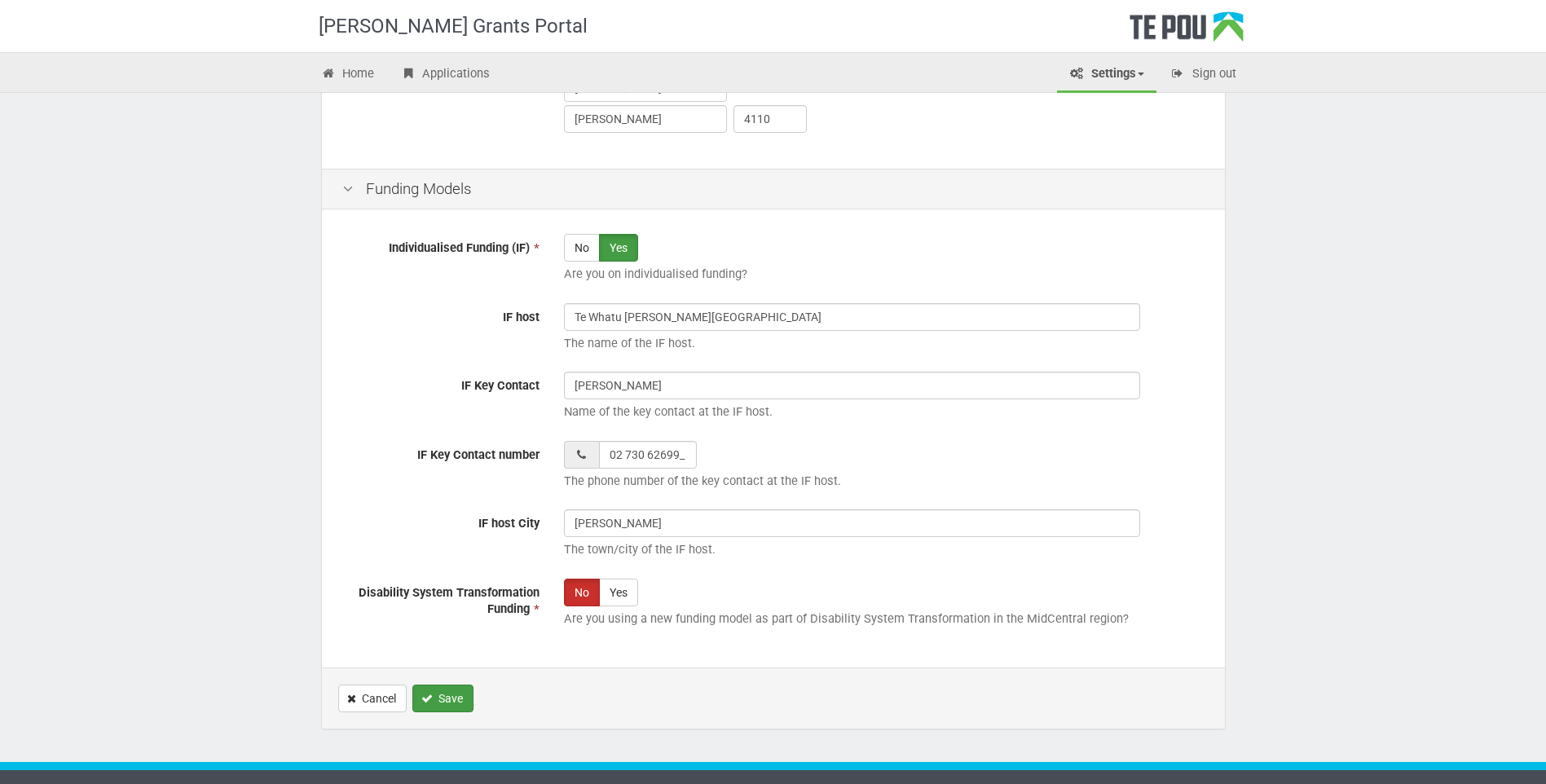
type input "02 730 62699"
click at [452, 697] on button "Save" at bounding box center [443, 698] width 61 height 27
